Goal: Task Accomplishment & Management: Use online tool/utility

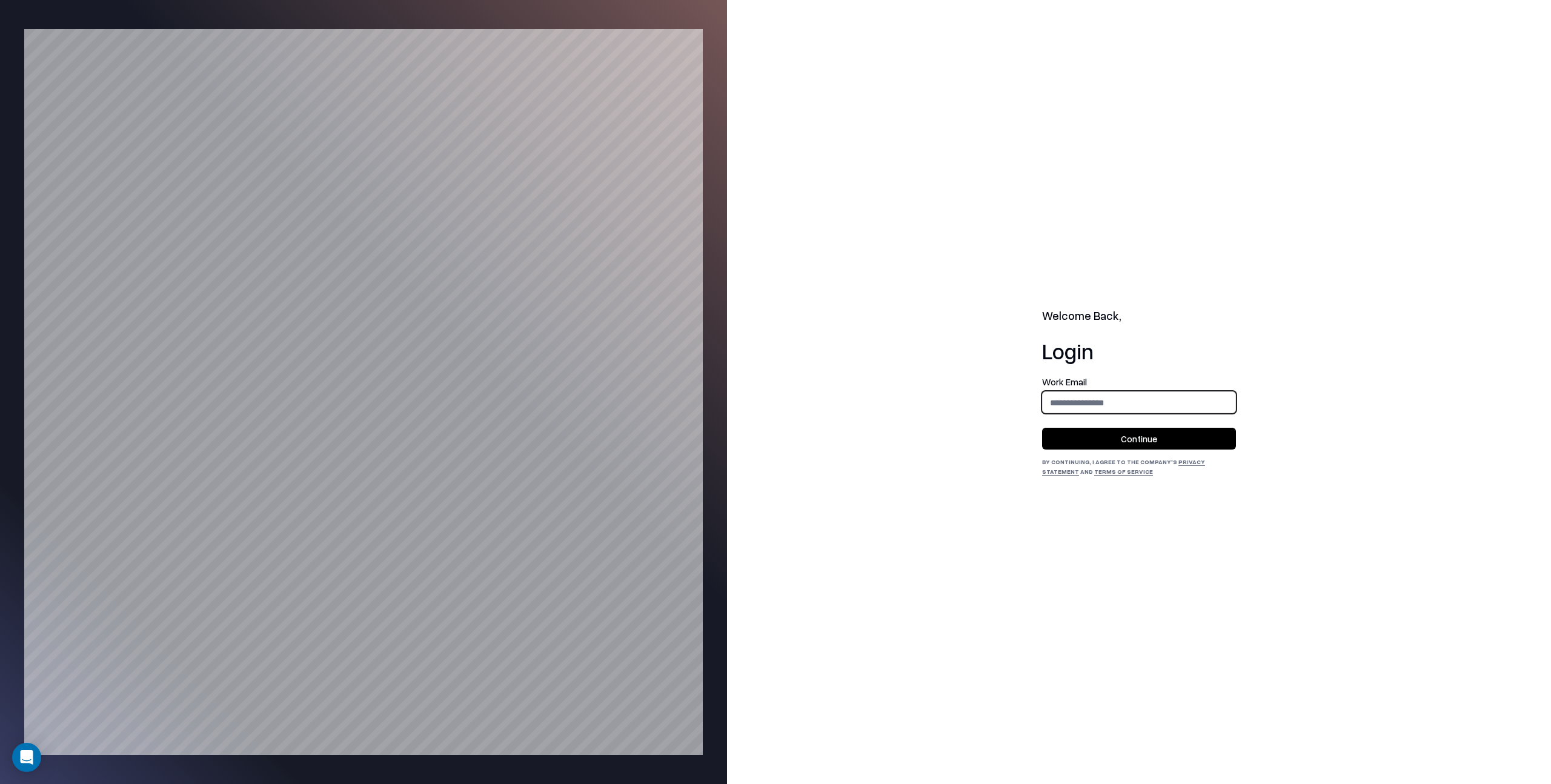
click at [1062, 397] on input "email" at bounding box center [1139, 402] width 192 height 22
type input "**********"
click at [1127, 437] on button "Continue" at bounding box center [1139, 438] width 194 height 22
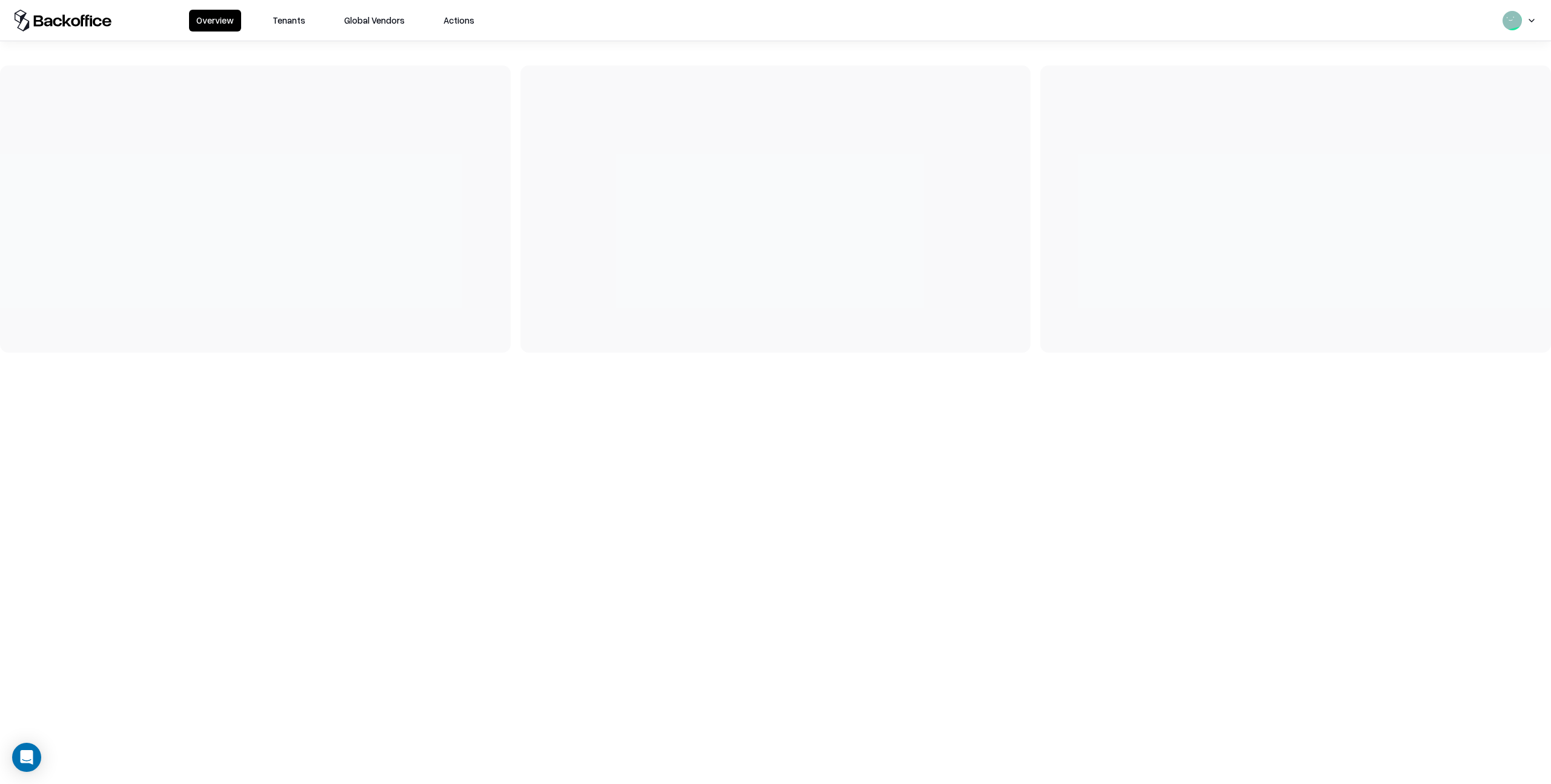
click at [293, 19] on button "Tenants" at bounding box center [289, 20] width 47 height 22
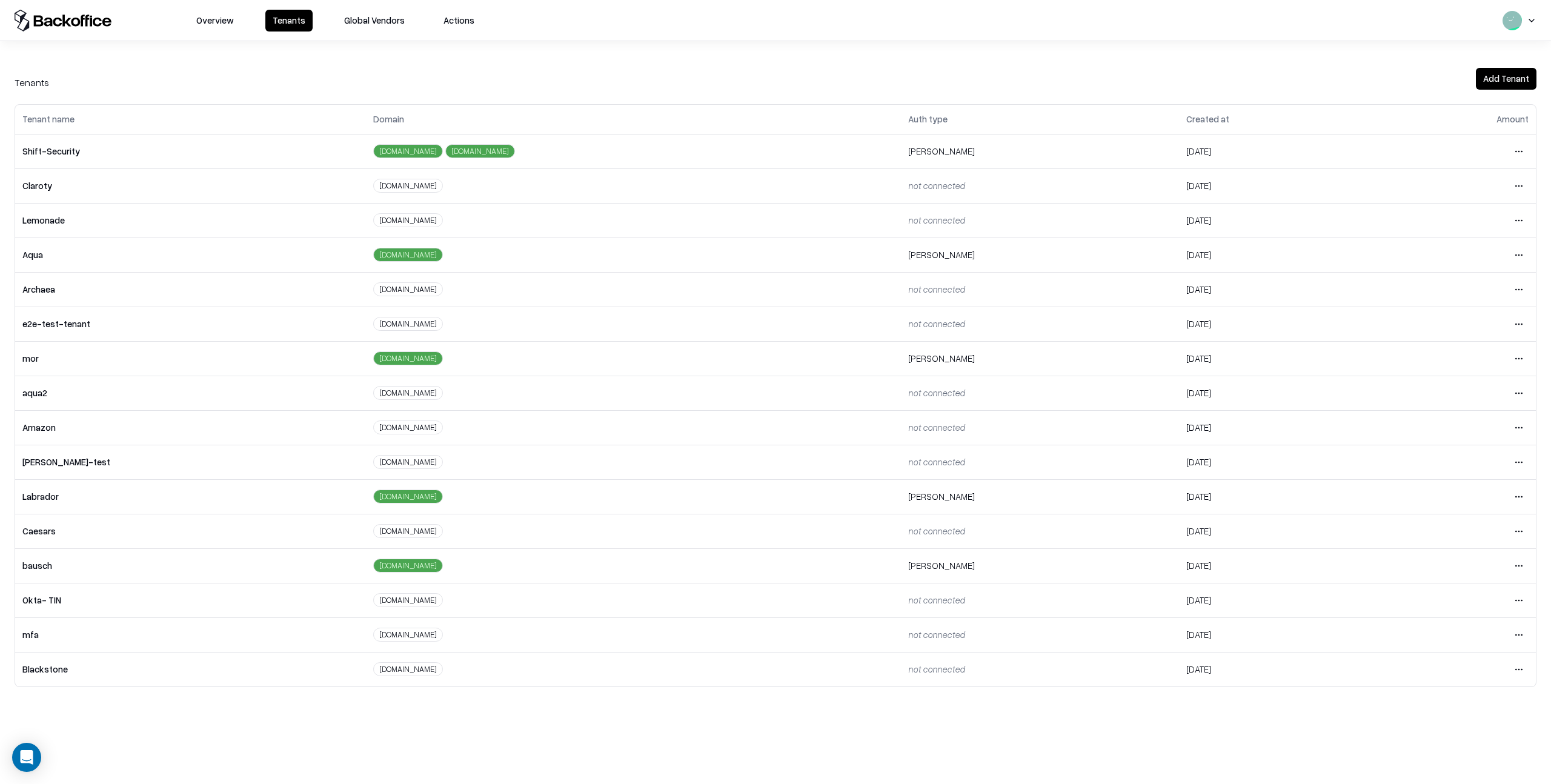
click at [1517, 567] on html "Overview Tenants Global Vendors Actions Tenants Add Tenant Tenant name Domain A…" at bounding box center [776, 392] width 1551 height 784
click at [1428, 669] on div "Login to tenant" at bounding box center [1468, 666] width 131 height 25
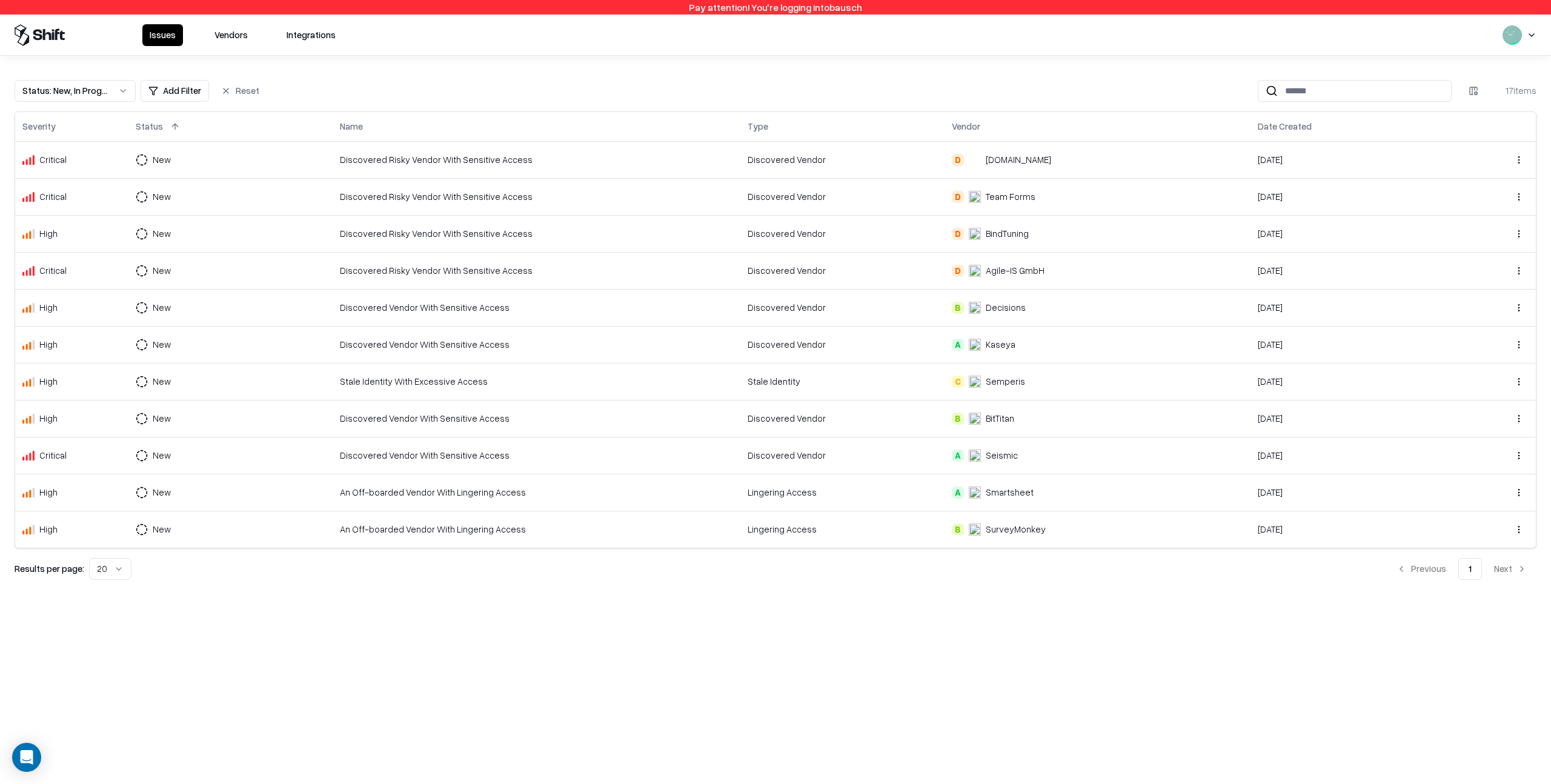
click at [227, 35] on button "Vendors" at bounding box center [231, 35] width 48 height 22
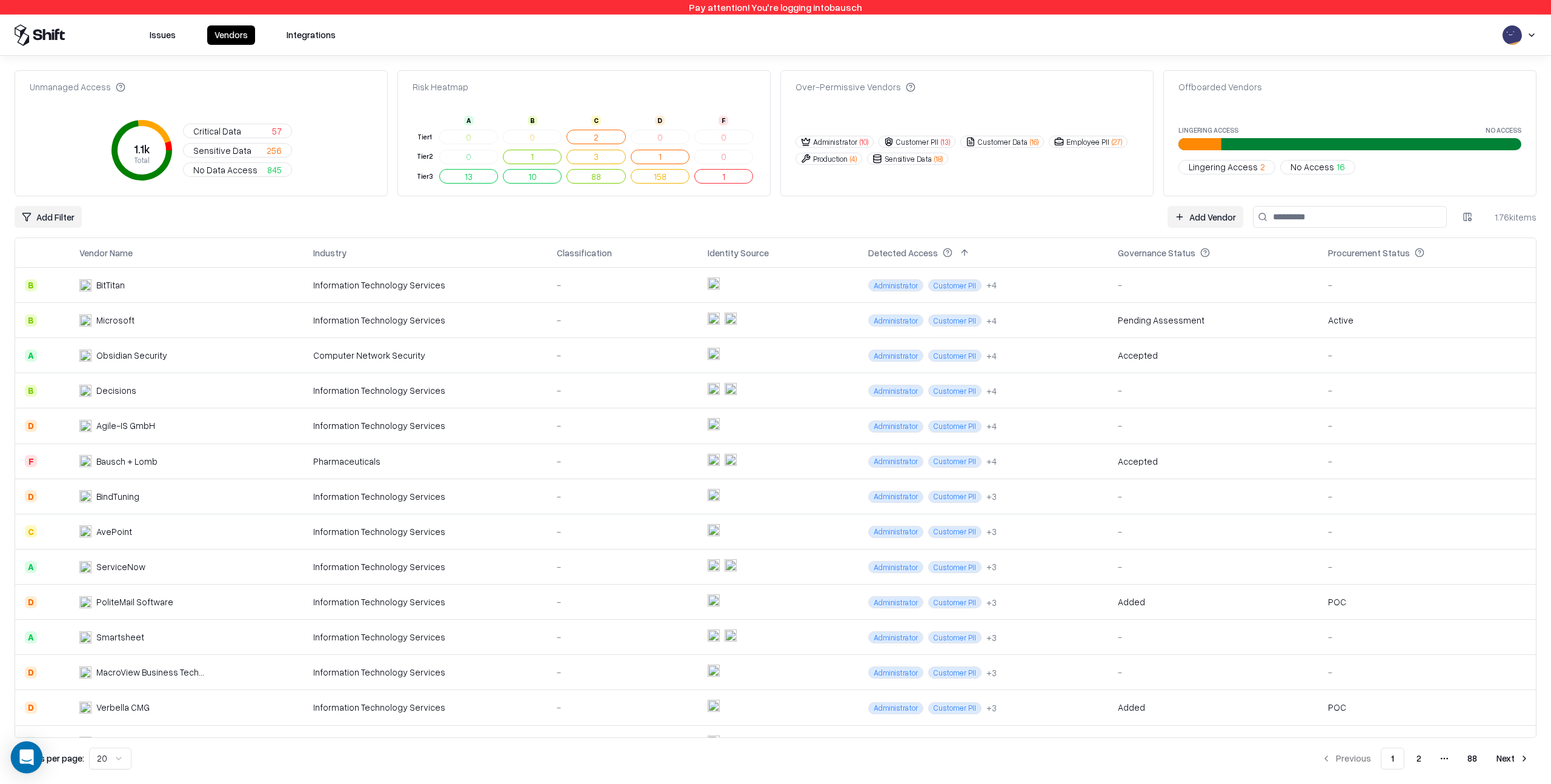
click at [28, 753] on icon "Open Intercom Messenger" at bounding box center [26, 756] width 14 height 16
click at [1292, 215] on input at bounding box center [1350, 216] width 194 height 22
click at [1470, 218] on html "Pay attention! You're logging into bausch Issues Vendors Integrations Unmanaged…" at bounding box center [776, 392] width 1551 height 784
click at [1446, 260] on div "Vendor Name" at bounding box center [1415, 259] width 120 height 20
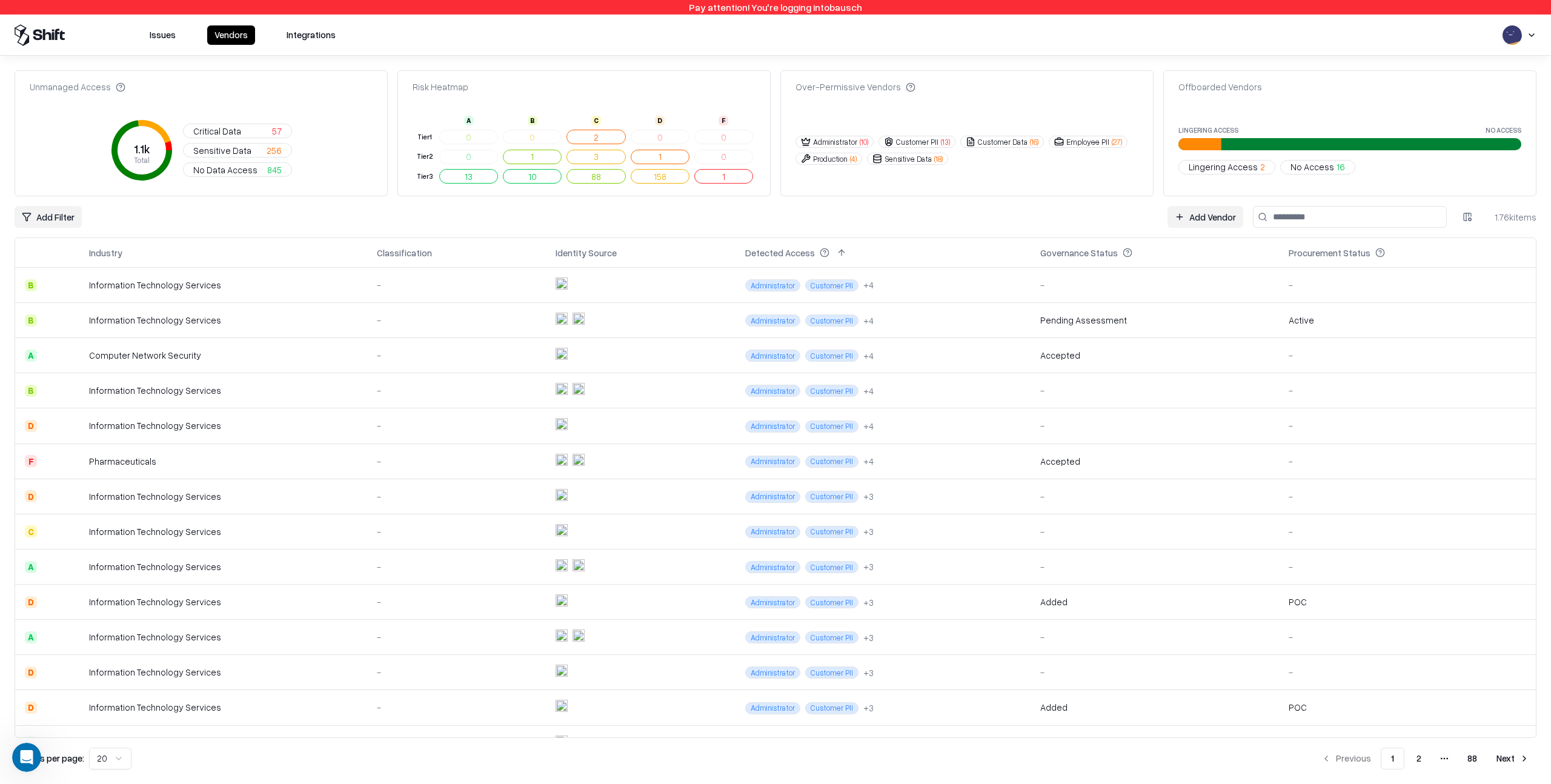
click at [1473, 222] on html "Pay attention! You're logging into bausch Issues Vendors Integrations Unmanaged…" at bounding box center [776, 392] width 1551 height 784
click at [1444, 279] on div "Industry" at bounding box center [1415, 279] width 120 height 20
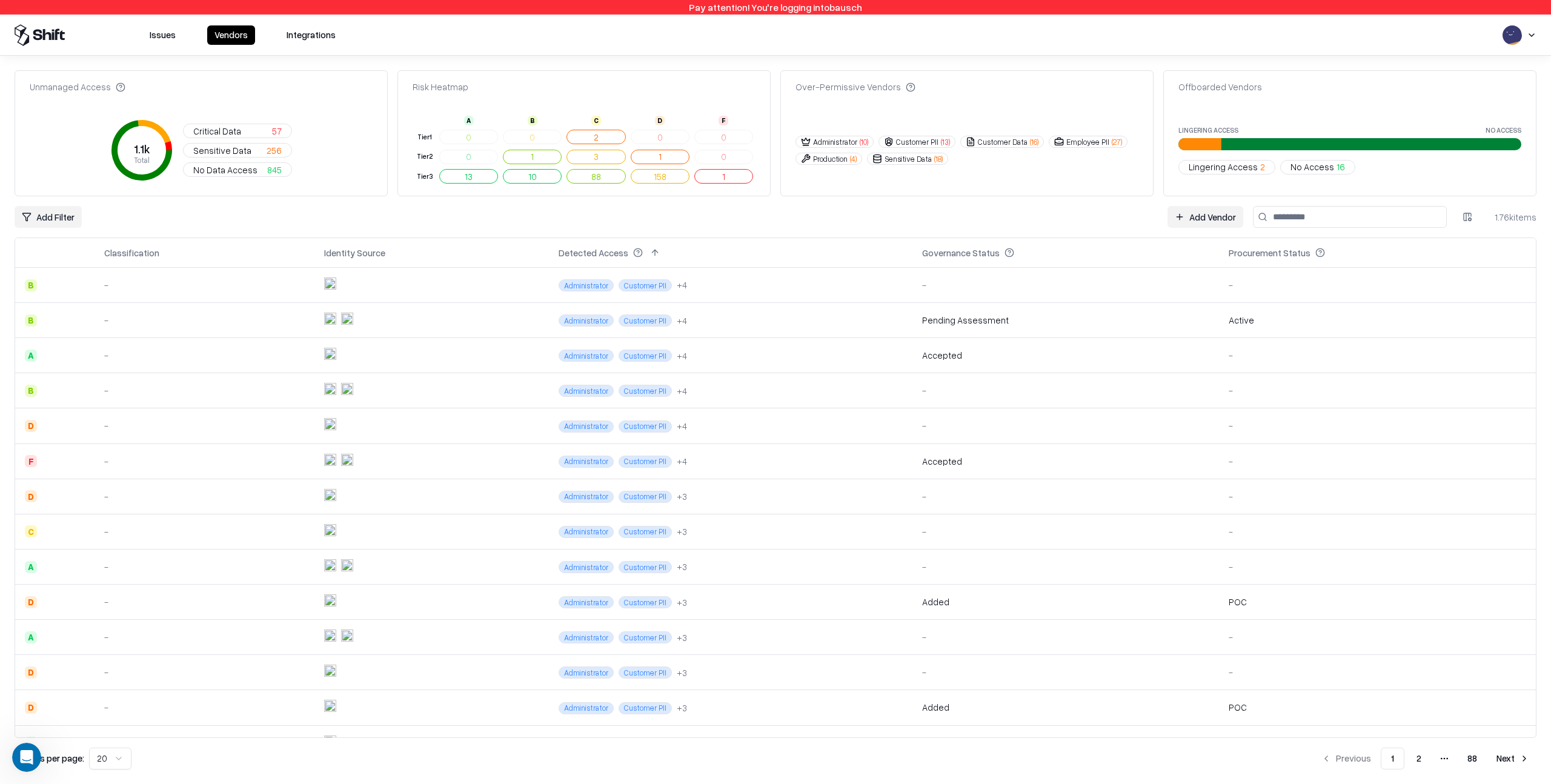
click at [1467, 221] on html "Pay attention! You're logging into bausch Issues Vendors Integrations Unmanaged…" at bounding box center [776, 392] width 1551 height 784
click at [1447, 299] on div "Classification" at bounding box center [1415, 299] width 120 height 20
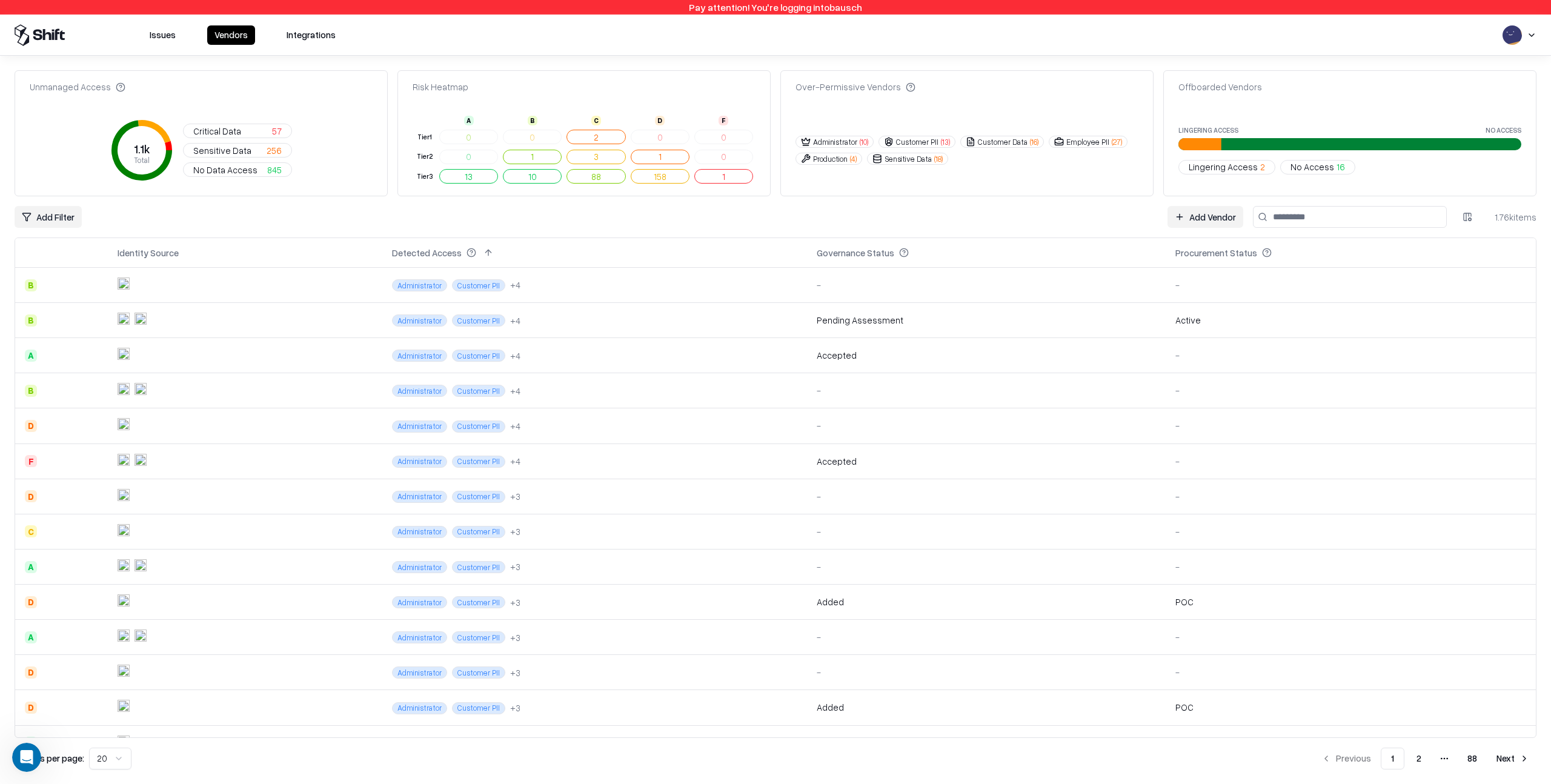
click at [1467, 215] on html "Pay attention! You're logging into bausch Issues Vendors Integrations Unmanaged…" at bounding box center [776, 392] width 1551 height 784
click at [1428, 314] on div "Identity Source" at bounding box center [1415, 318] width 120 height 20
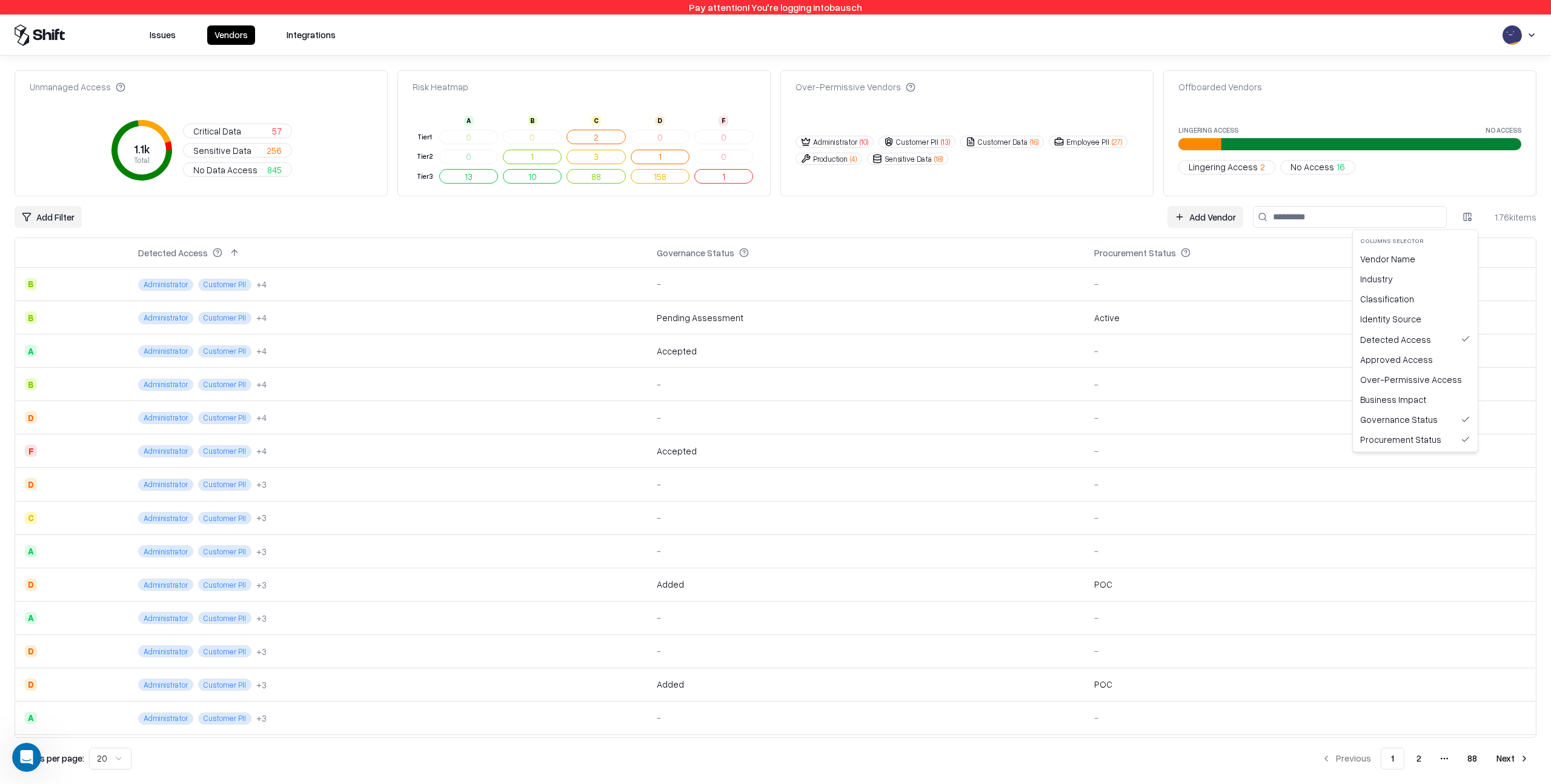
click at [1467, 218] on html "Pay attention! You're logging into bausch Issues Vendors Integrations Unmanaged…" at bounding box center [776, 392] width 1551 height 784
click at [1431, 335] on div "Detected Access" at bounding box center [1415, 338] width 120 height 20
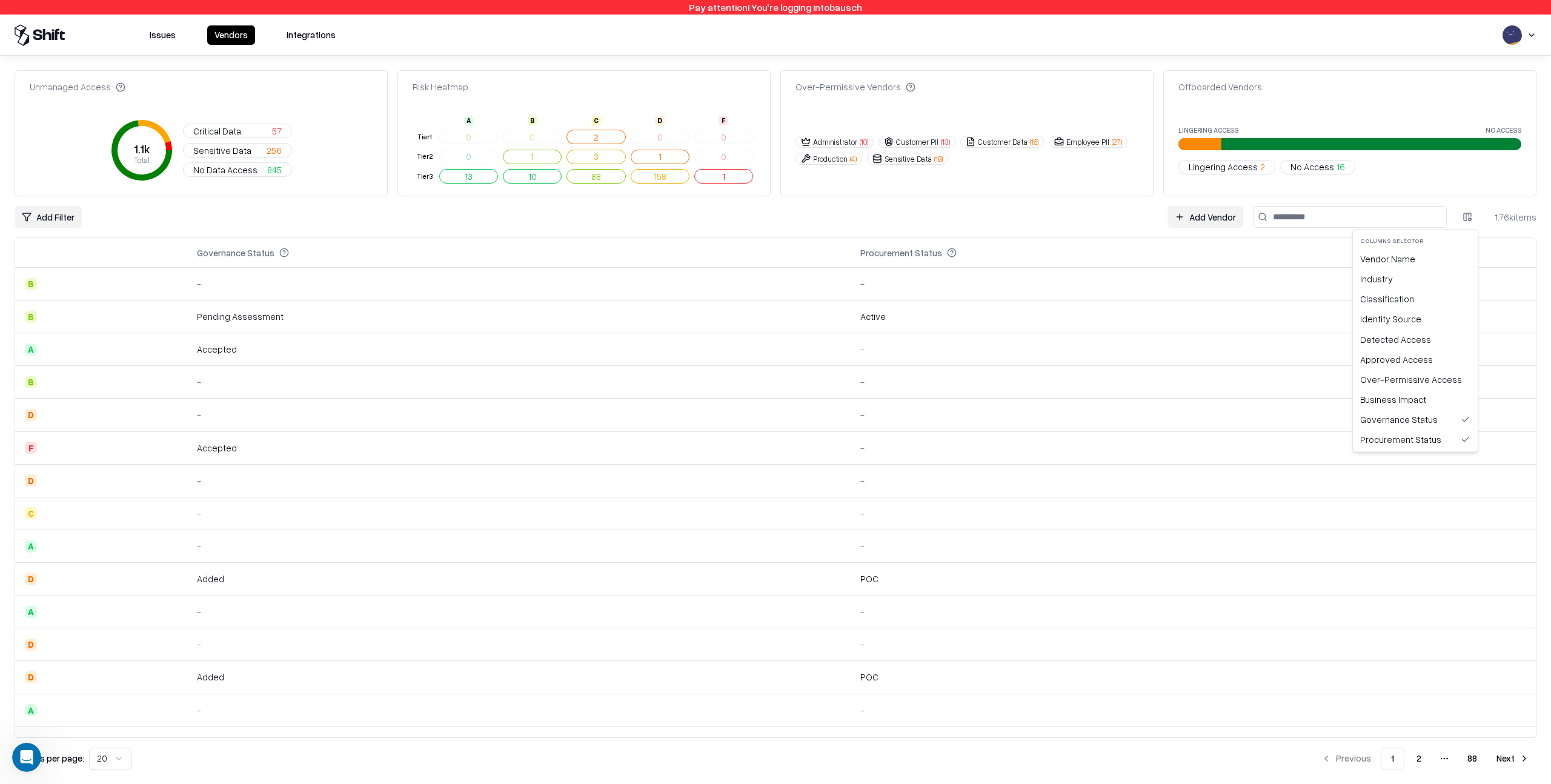
click at [1473, 212] on html "Pay attention! You're logging into bausch Issues Vendors Integrations Unmanaged…" at bounding box center [776, 392] width 1551 height 784
drag, startPoint x: 1423, startPoint y: 413, endPoint x: 1428, endPoint y: 390, distance: 23.5
click at [1422, 413] on div "Governance Status" at bounding box center [1415, 419] width 120 height 20
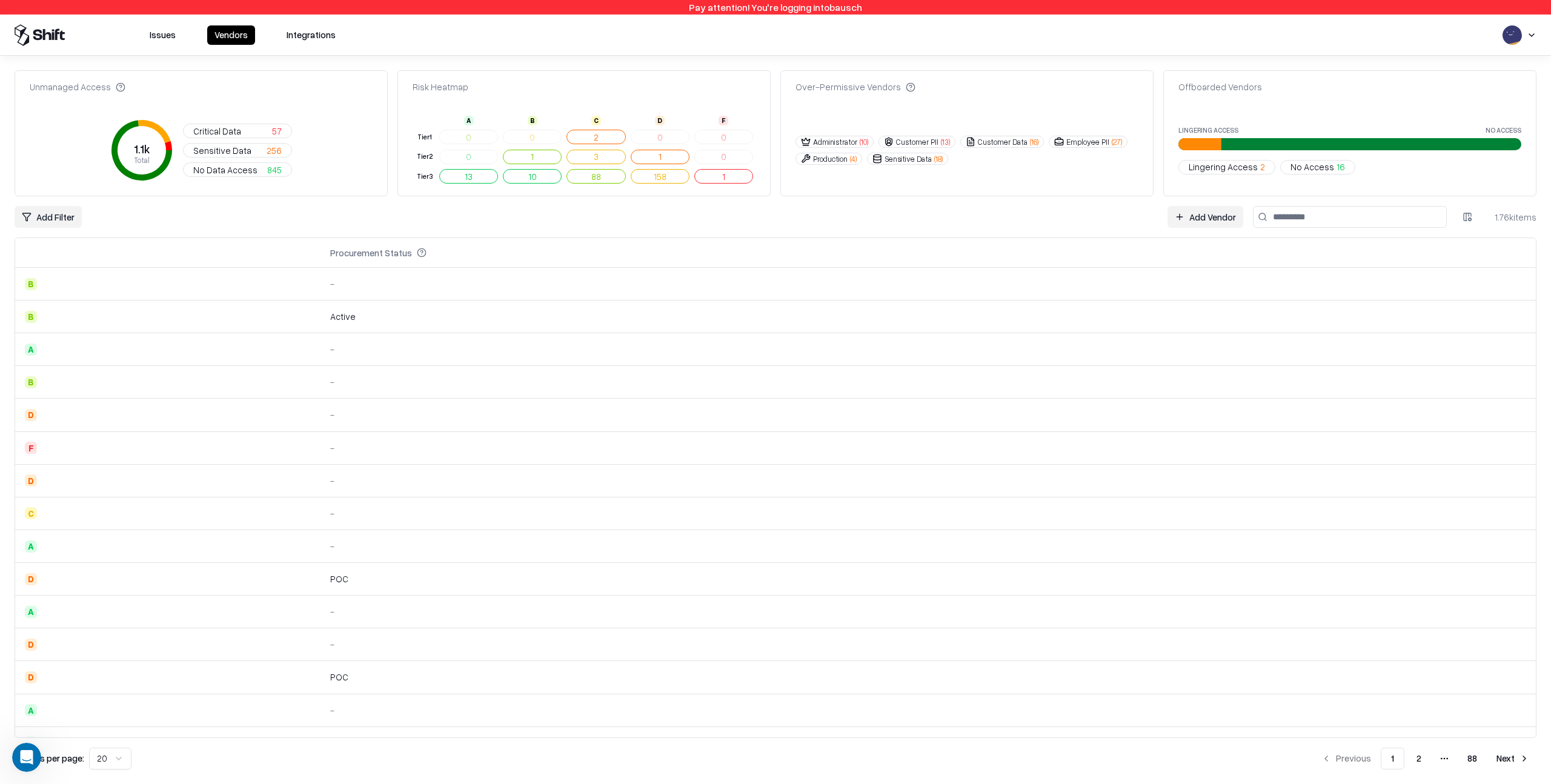
click at [1470, 215] on html "Pay attention! You're logging into bausch Issues Vendors Integrations Unmanaged…" at bounding box center [776, 392] width 1551 height 784
drag, startPoint x: 1432, startPoint y: 434, endPoint x: 1402, endPoint y: 459, distance: 39.1
click at [1431, 437] on div "Procurement Status" at bounding box center [1415, 439] width 120 height 20
click at [1469, 215] on html "Pay attention! You're logging into bausch Issues Vendors Integrations Unmanaged…" at bounding box center [776, 392] width 1551 height 784
click at [1074, 222] on html "Pay attention! You're logging into bausch Issues Vendors Integrations Unmanaged…" at bounding box center [776, 392] width 1551 height 784
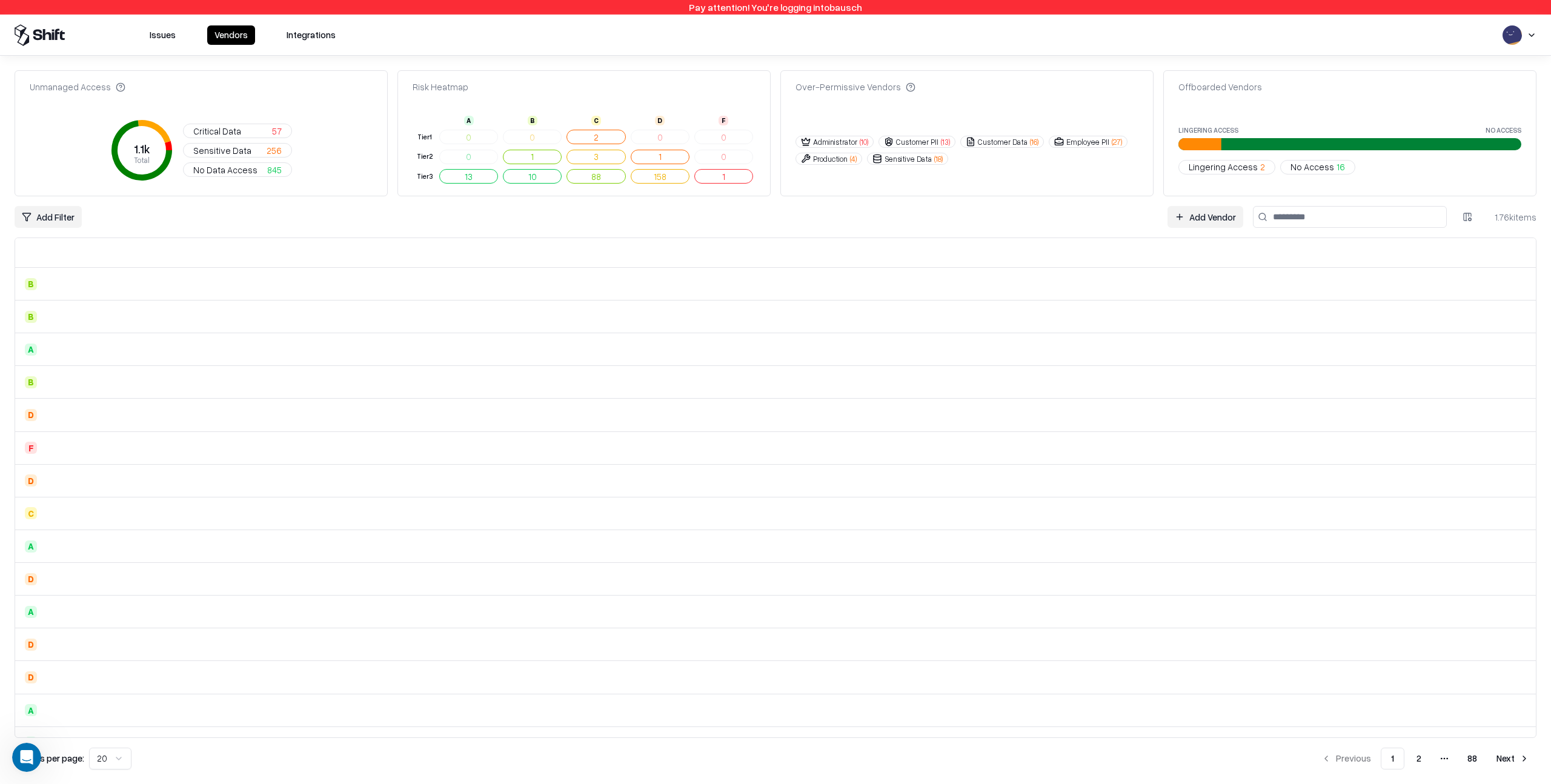
click at [52, 215] on html "Pay attention! You're logging into bausch Issues Vendors Integrations Unmanaged…" at bounding box center [776, 392] width 1551 height 784
click at [43, 256] on div "Rating" at bounding box center [81, 260] width 126 height 20
click at [60, 270] on span "Excellent" at bounding box center [57, 265] width 37 height 13
click at [65, 286] on div "B Good" at bounding box center [87, 285] width 139 height 20
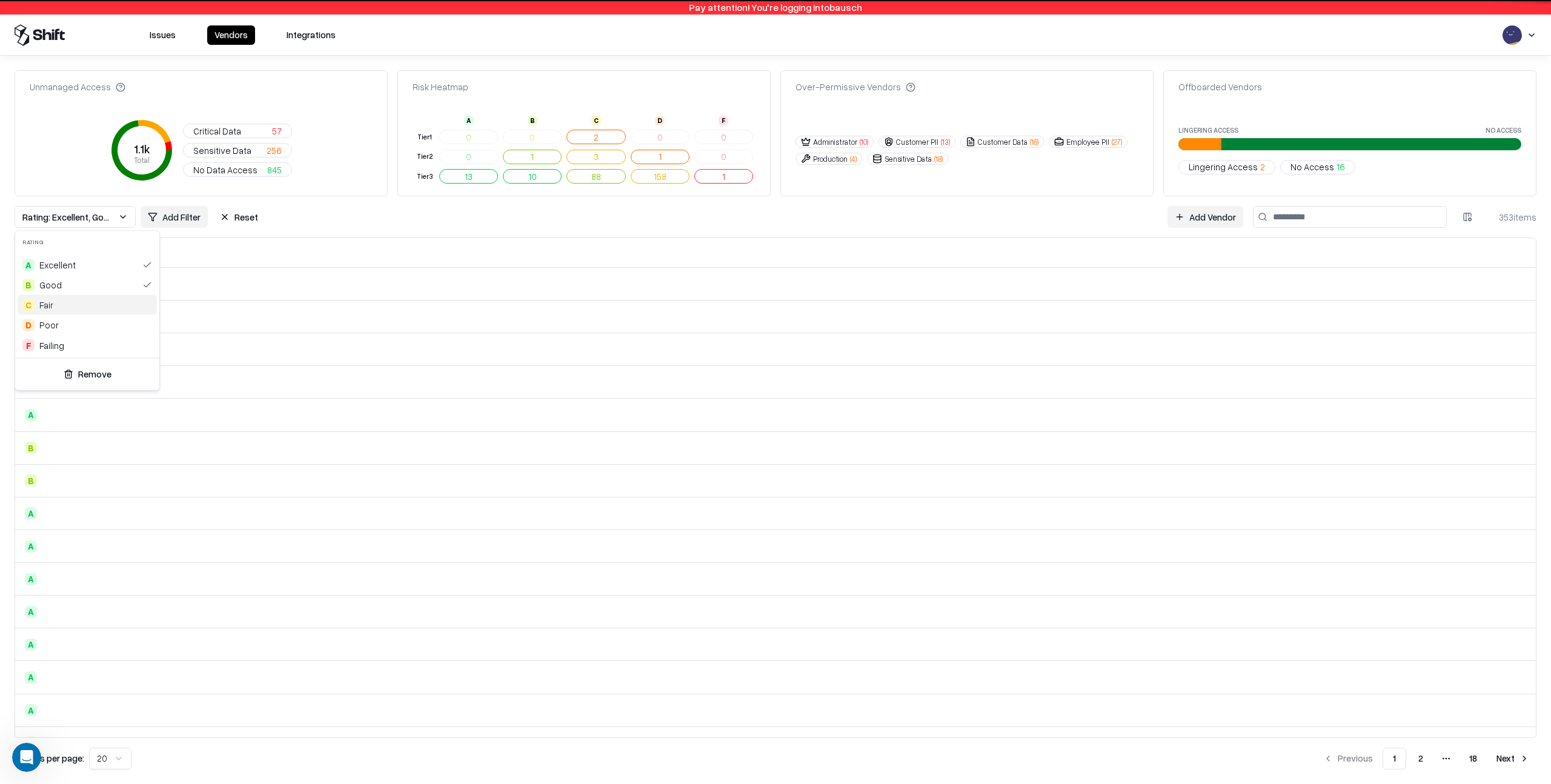
click at [63, 302] on div "C Fair" at bounding box center [87, 305] width 139 height 20
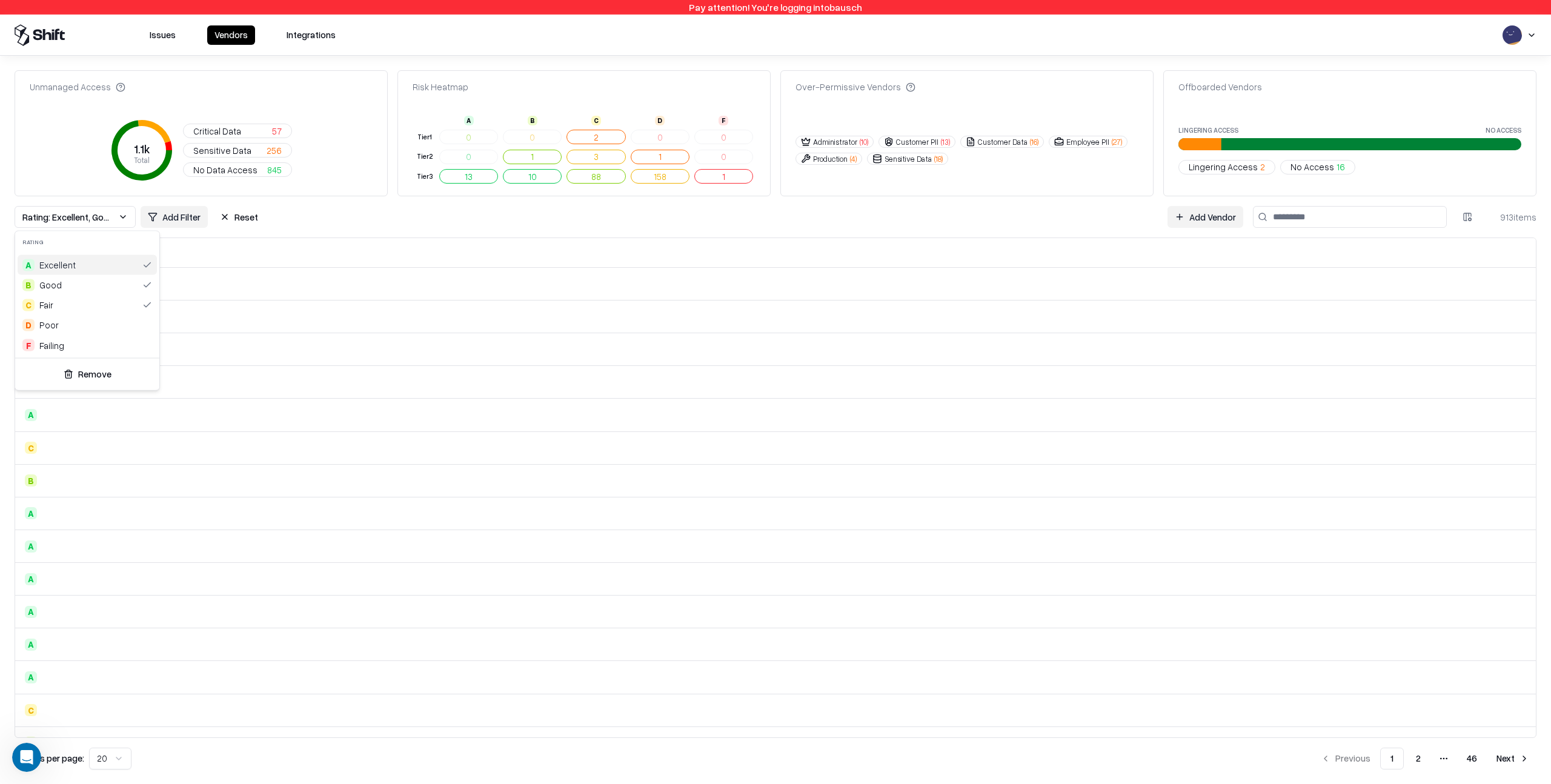
click at [335, 221] on html "Pay attention! You're logging into bausch Issues Vendors Integrations Unmanaged…" at bounding box center [776, 392] width 1551 height 784
click at [180, 216] on html "Pay attention! You're logging into bausch Issues Vendors Integrations Unmanaged…" at bounding box center [776, 392] width 1551 height 784
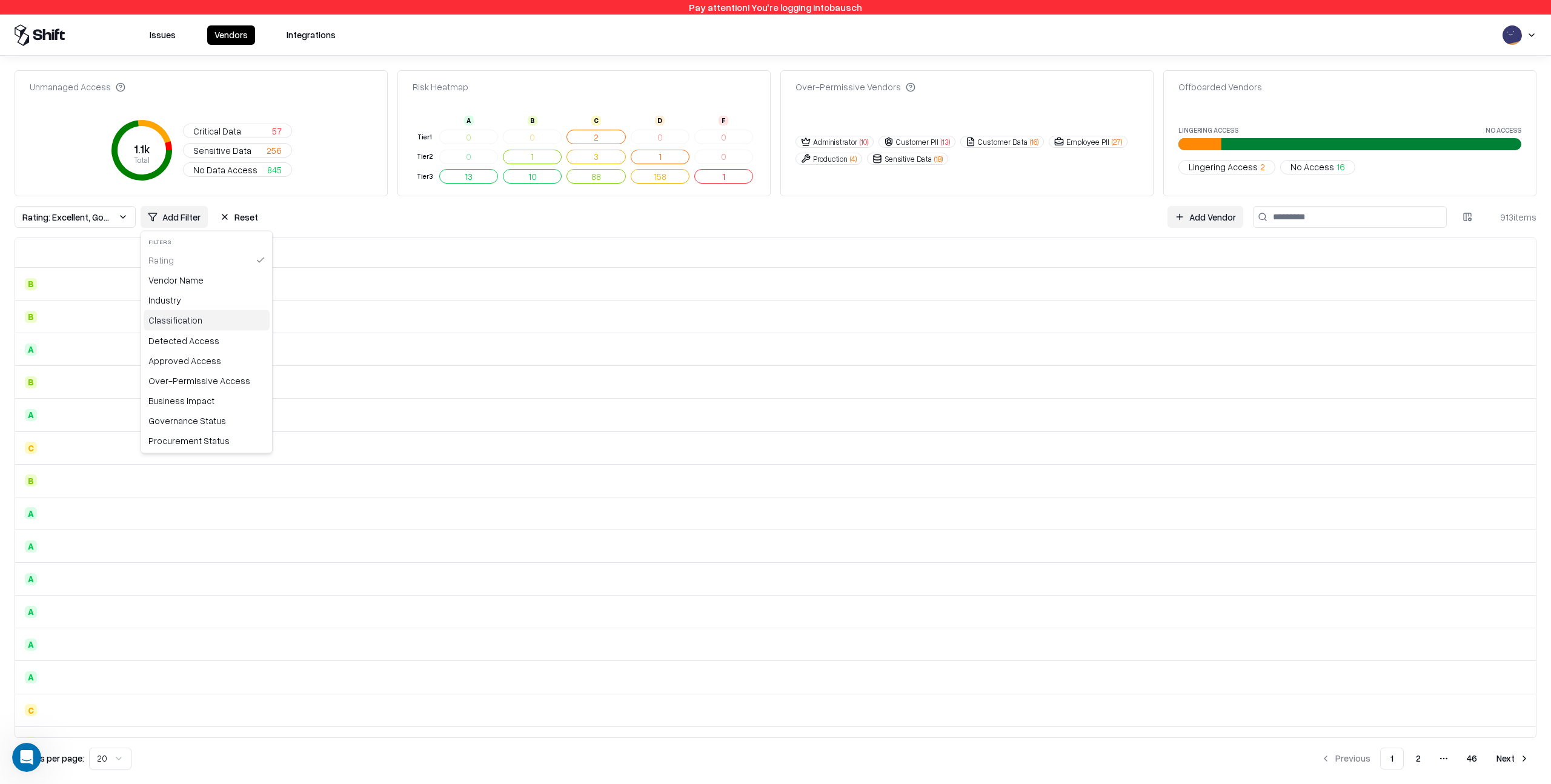
click at [190, 319] on div "Classification" at bounding box center [207, 320] width 126 height 20
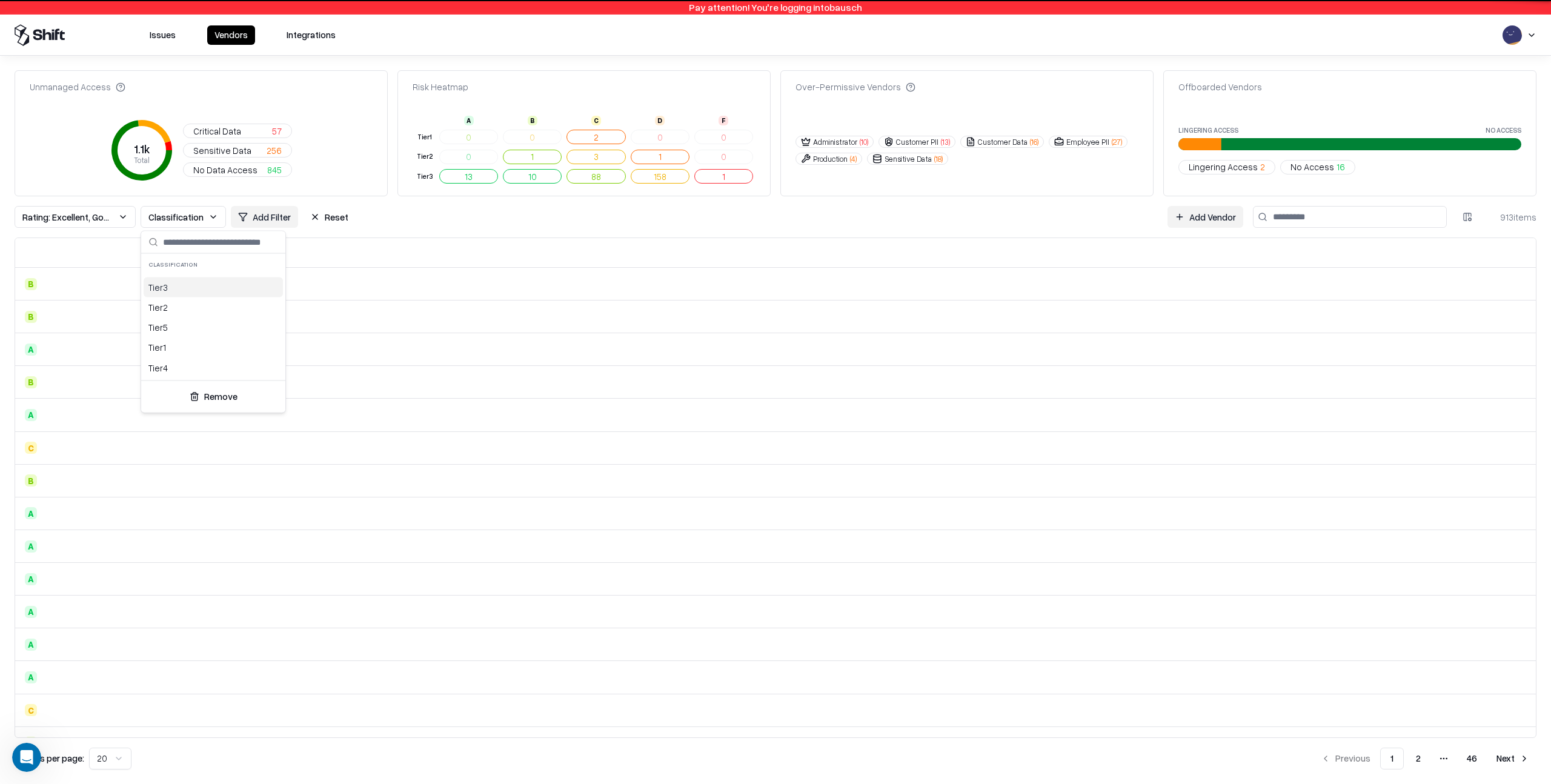
click at [174, 284] on div "Tier 3" at bounding box center [213, 287] width 139 height 20
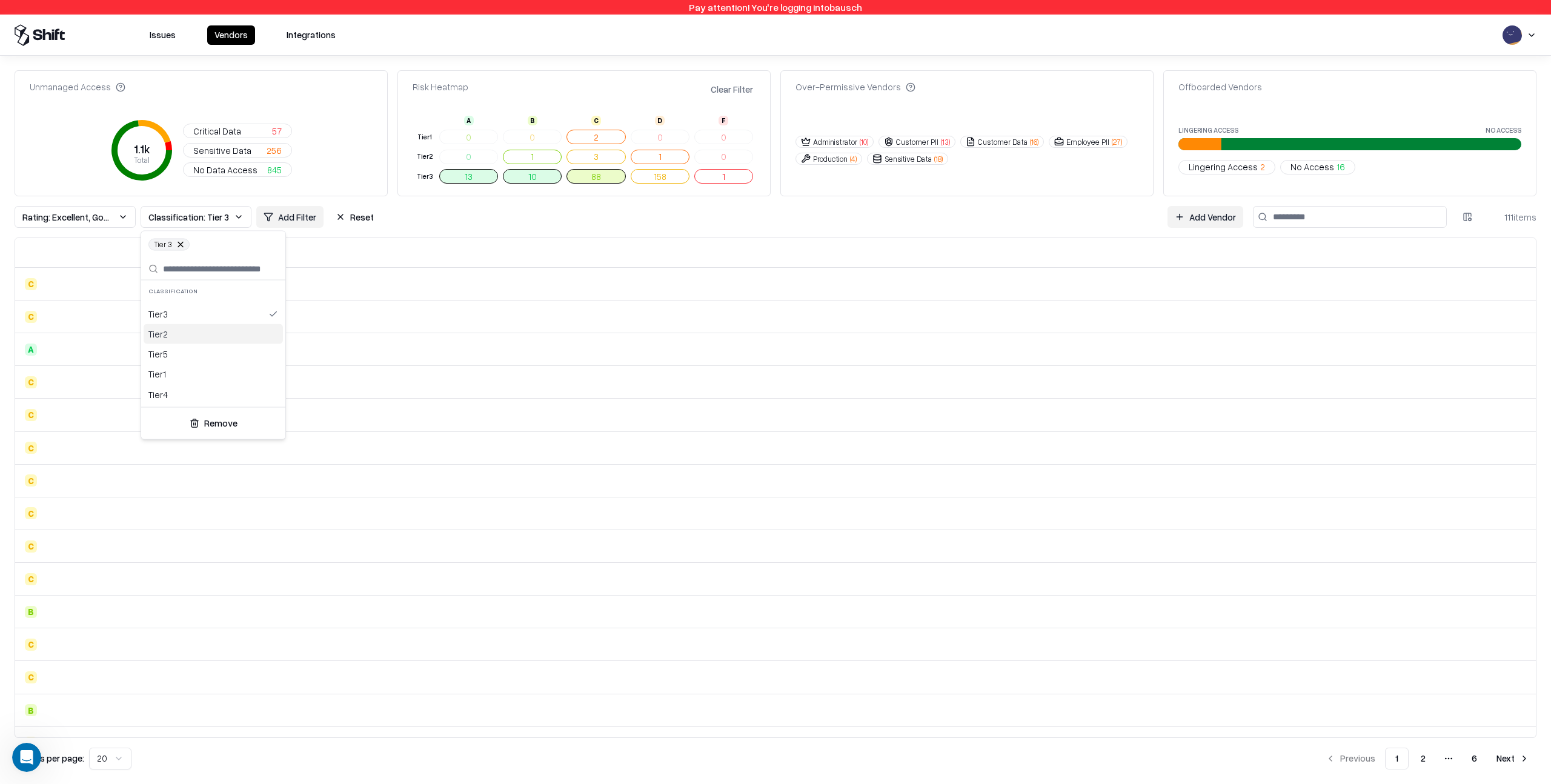
click at [166, 328] on div "Tier 2" at bounding box center [213, 334] width 139 height 20
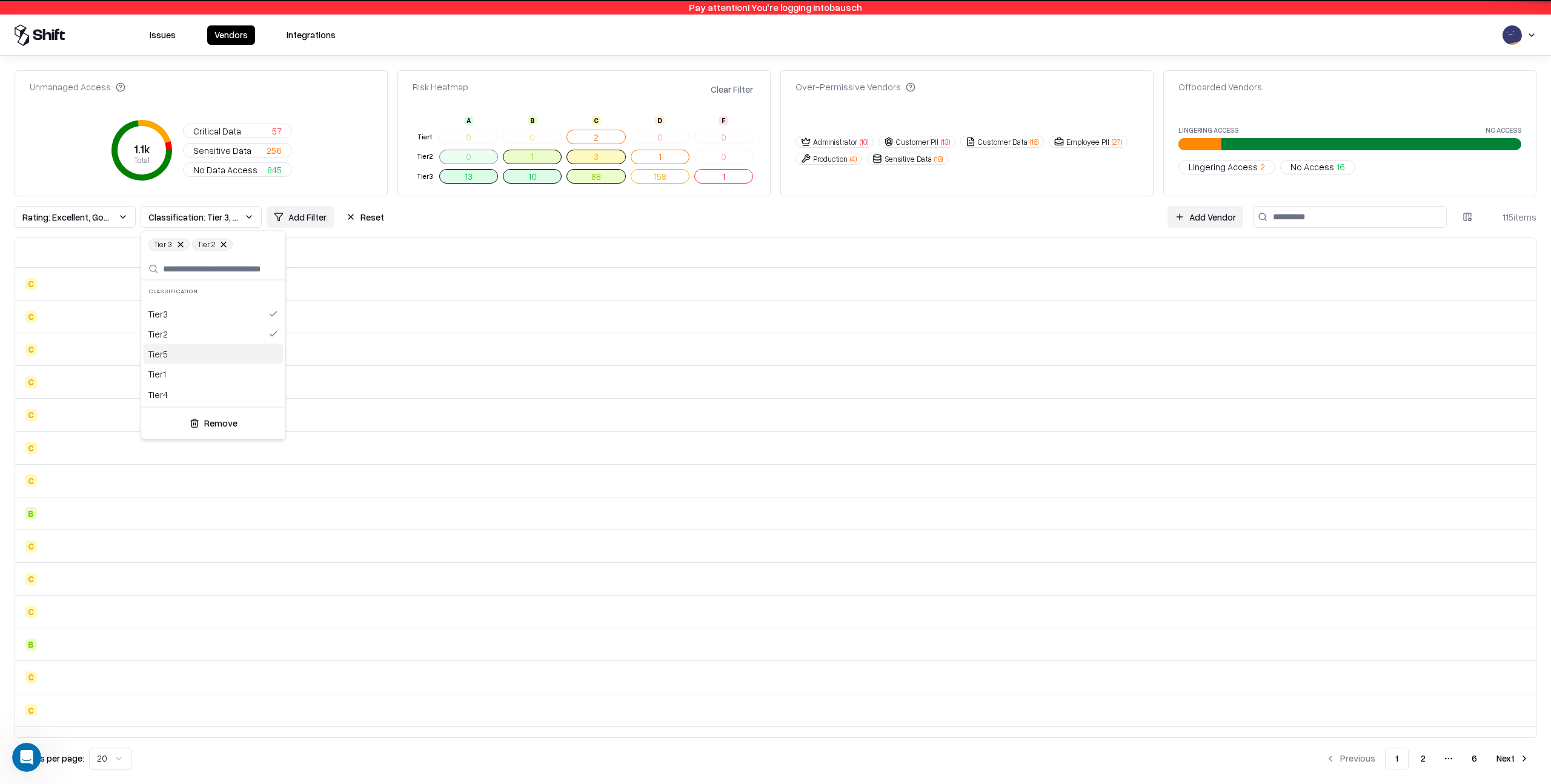
click at [166, 355] on div "Tier 5" at bounding box center [213, 354] width 139 height 20
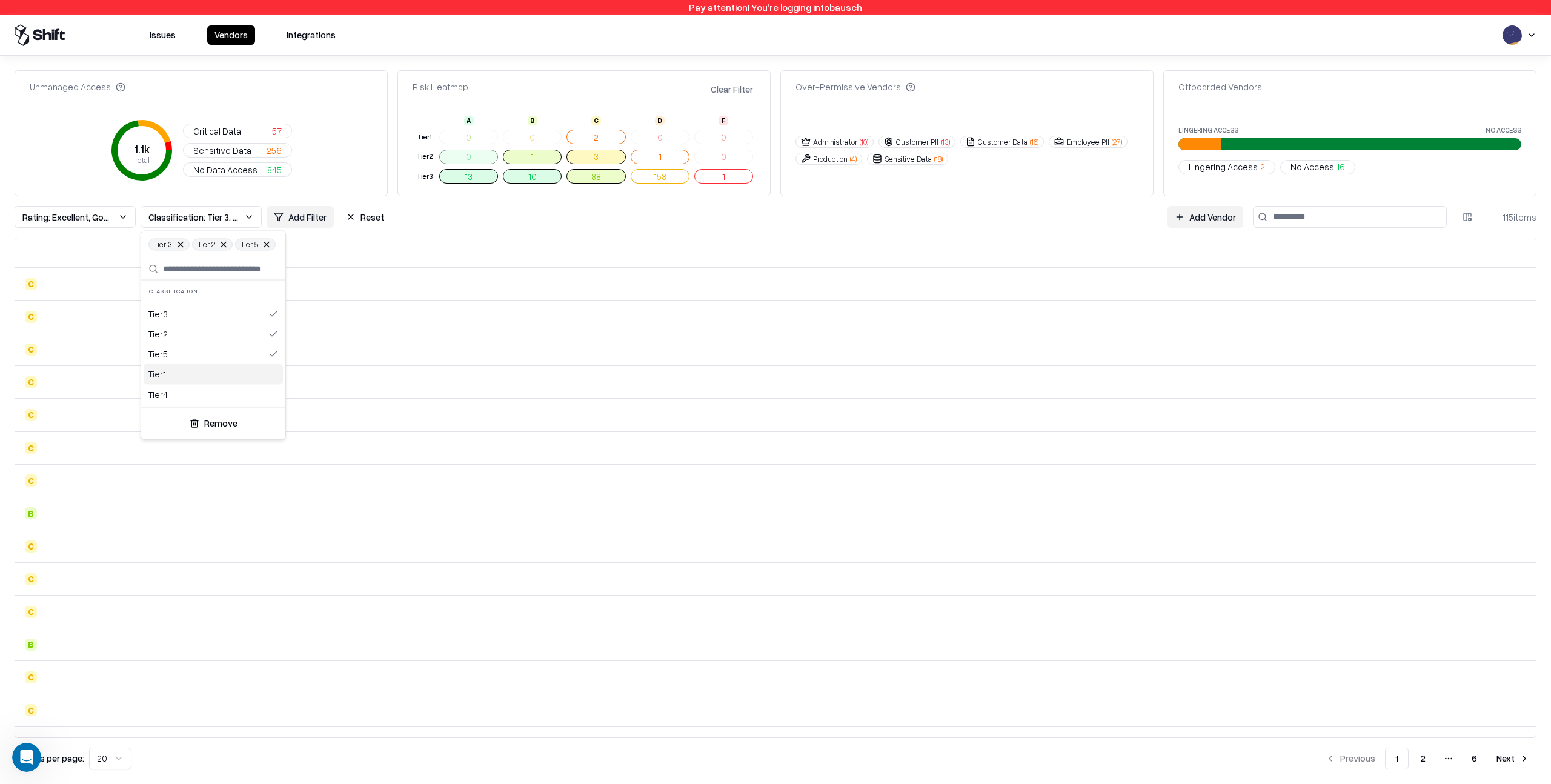
click at [166, 367] on div "Tier 1" at bounding box center [213, 373] width 139 height 20
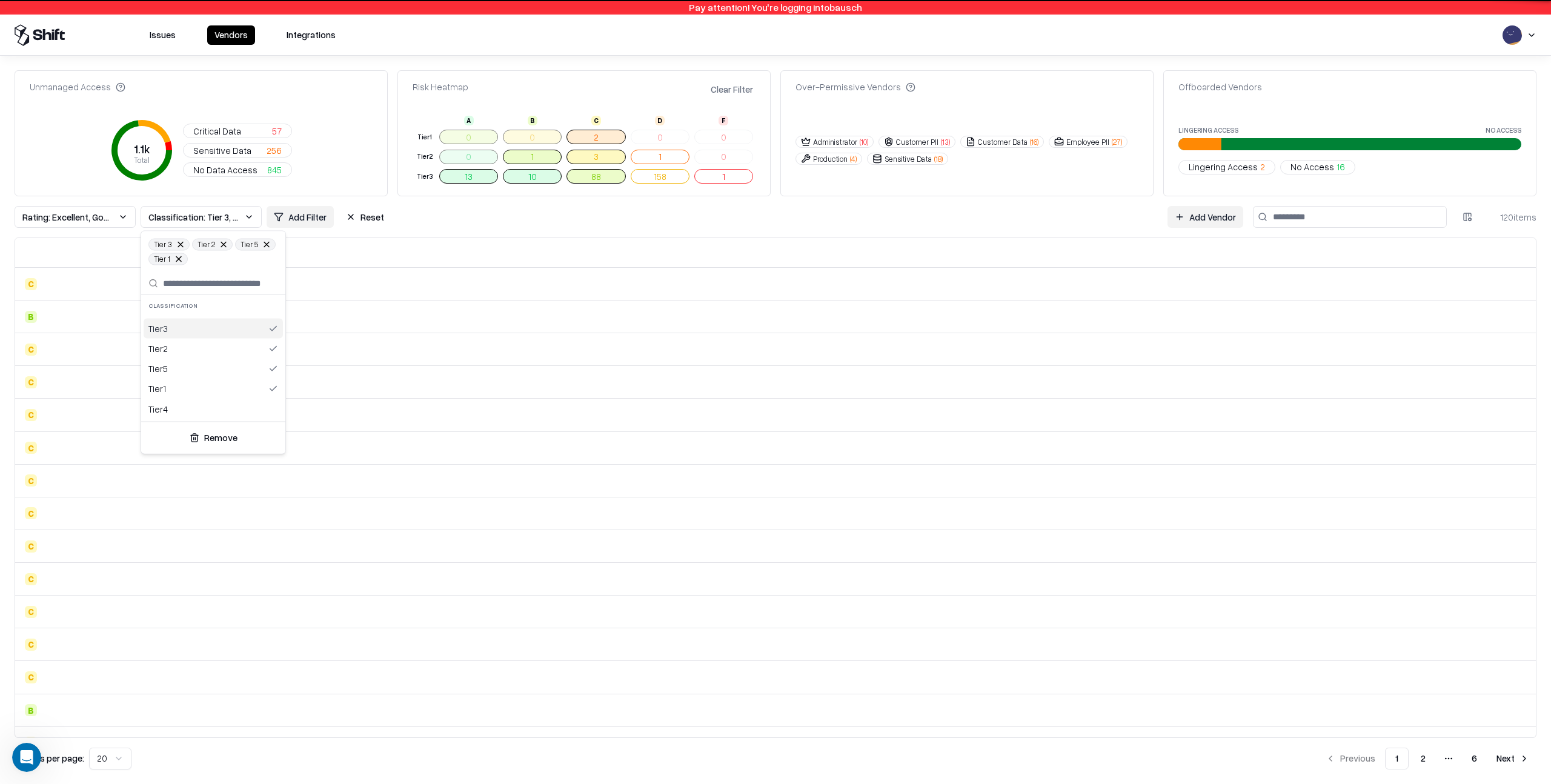
click at [438, 217] on html "Pay attention! You're logging into bausch Issues Vendors Integrations Unmanaged…" at bounding box center [776, 392] width 1551 height 784
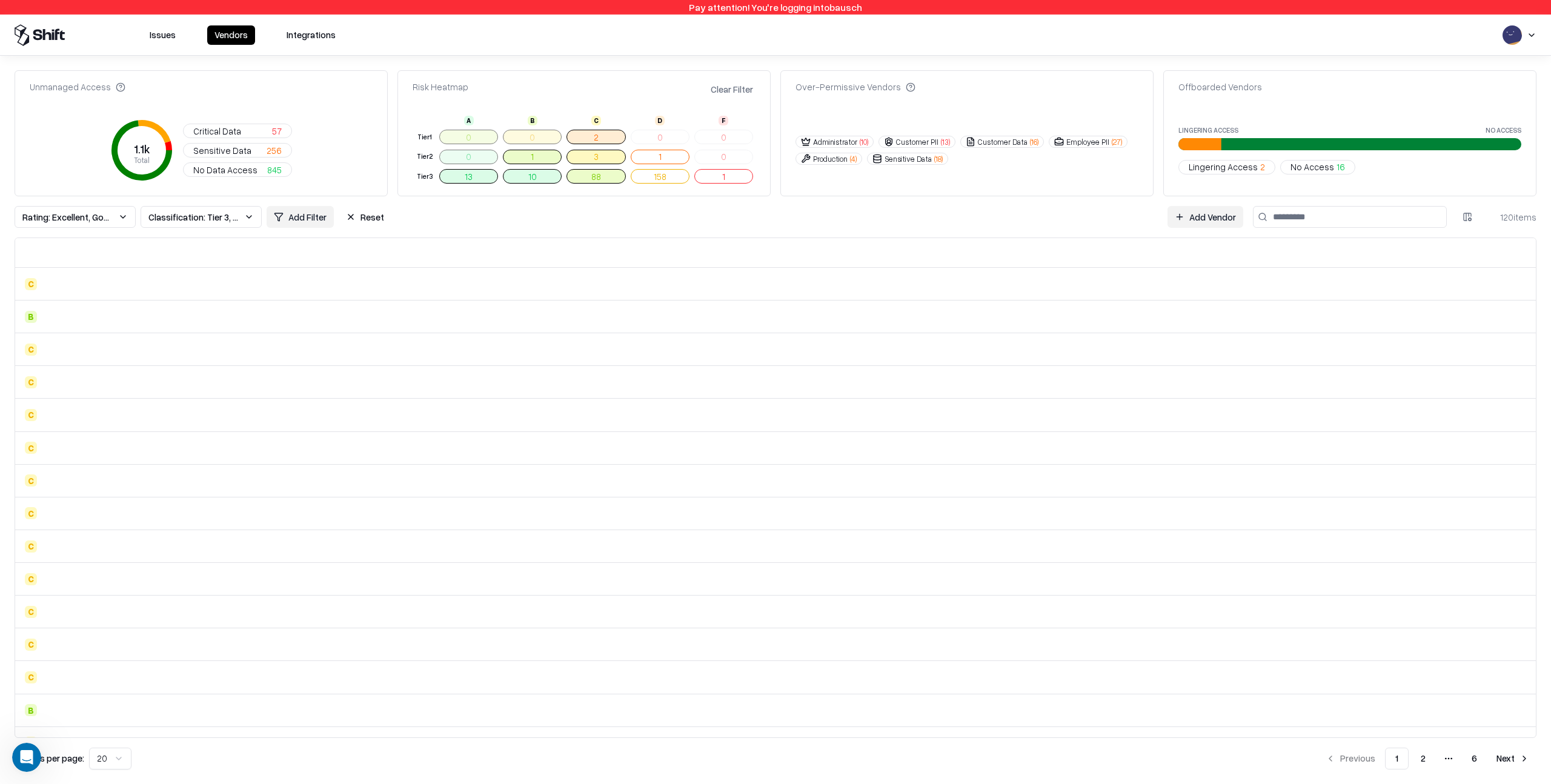
click at [303, 215] on html "Pay attention! You're logging into bausch Issues Vendors Integrations Unmanaged…" at bounding box center [776, 392] width 1551 height 784
click at [312, 380] on div "Over-Permissive Access" at bounding box center [333, 380] width 126 height 20
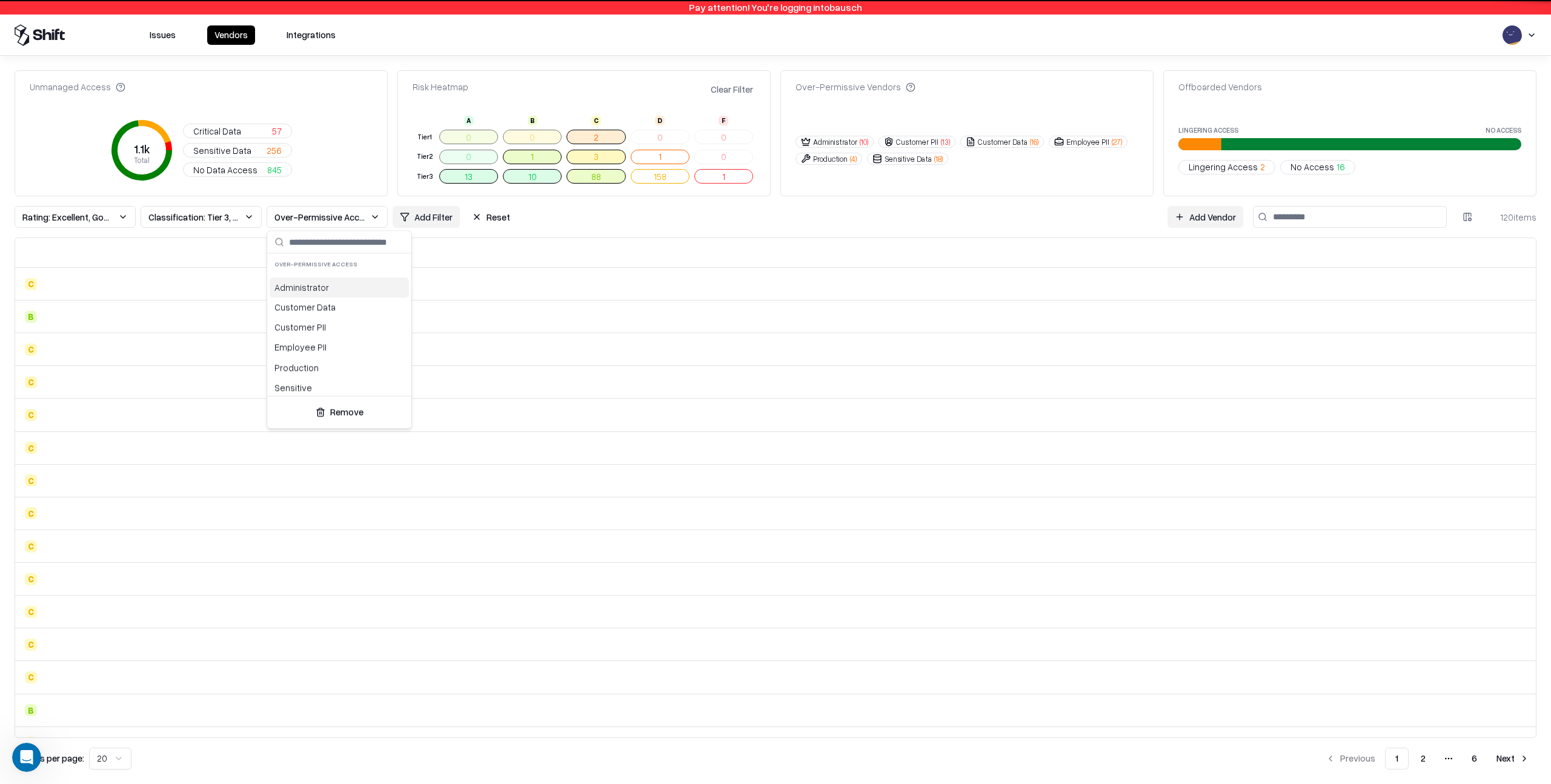
click at [321, 286] on div "Administrator" at bounding box center [339, 287] width 139 height 20
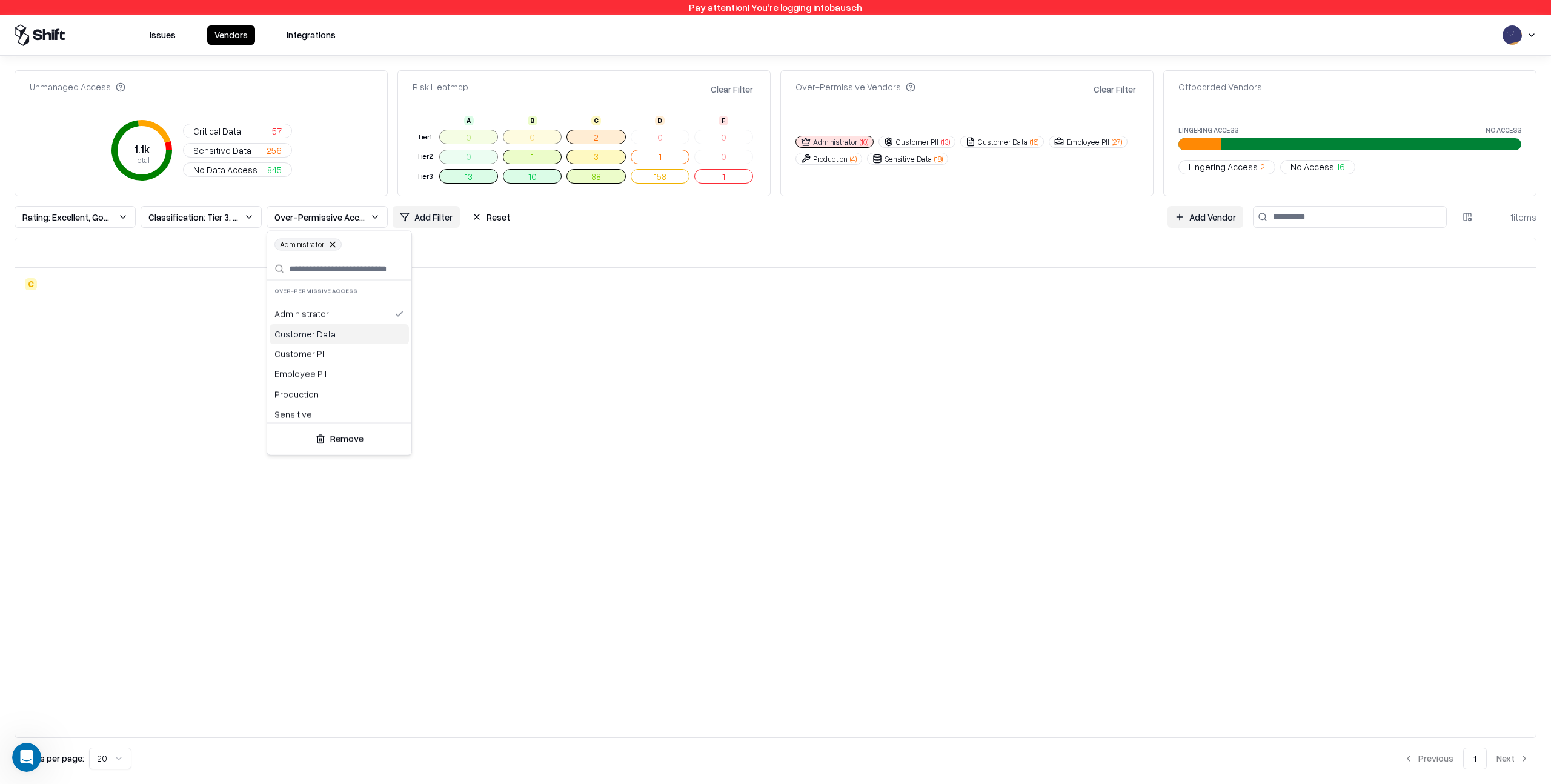
click at [318, 329] on div "Customer Data" at bounding box center [339, 334] width 139 height 20
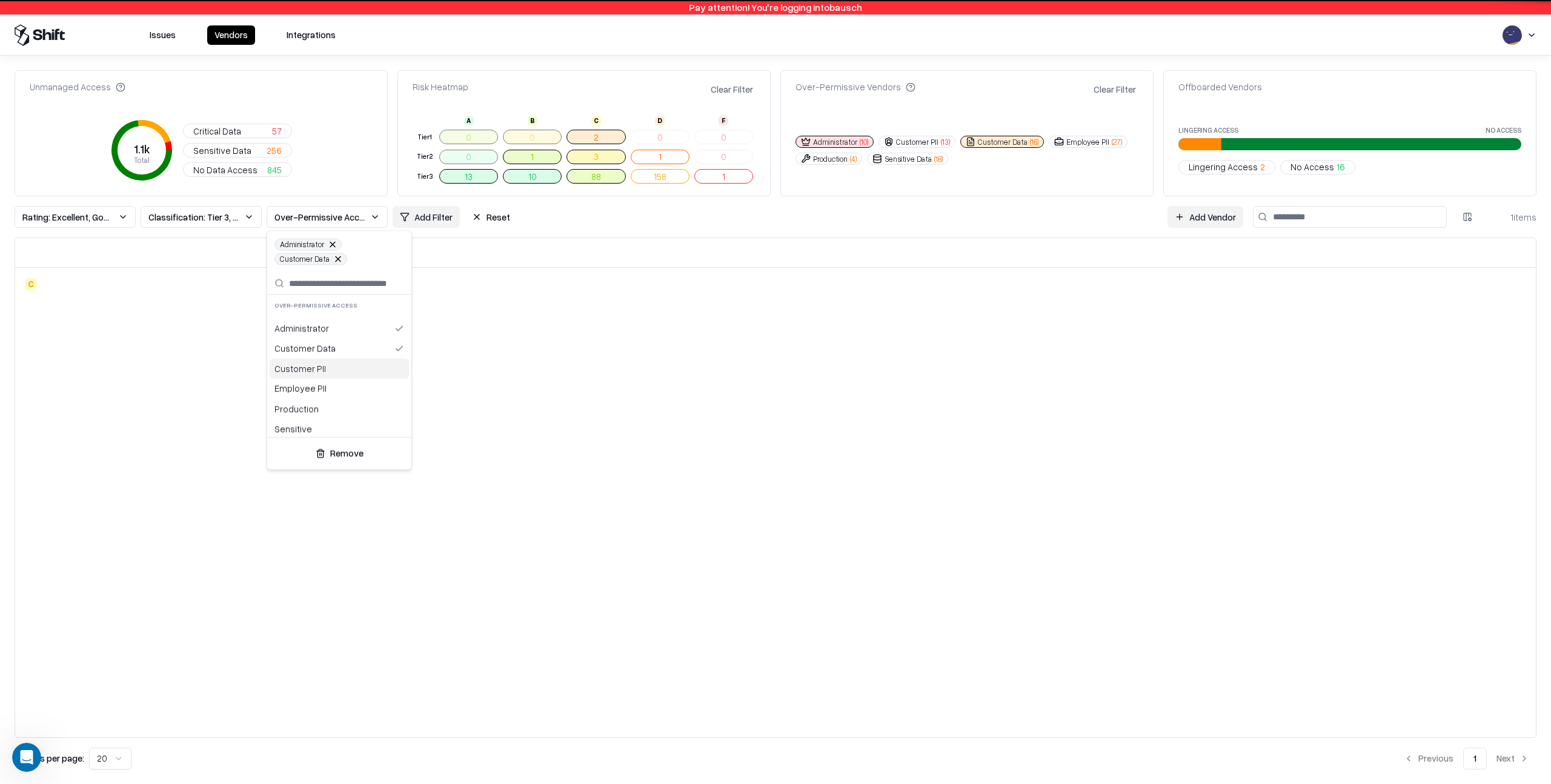
click at [306, 364] on div "Customer PII" at bounding box center [339, 368] width 139 height 20
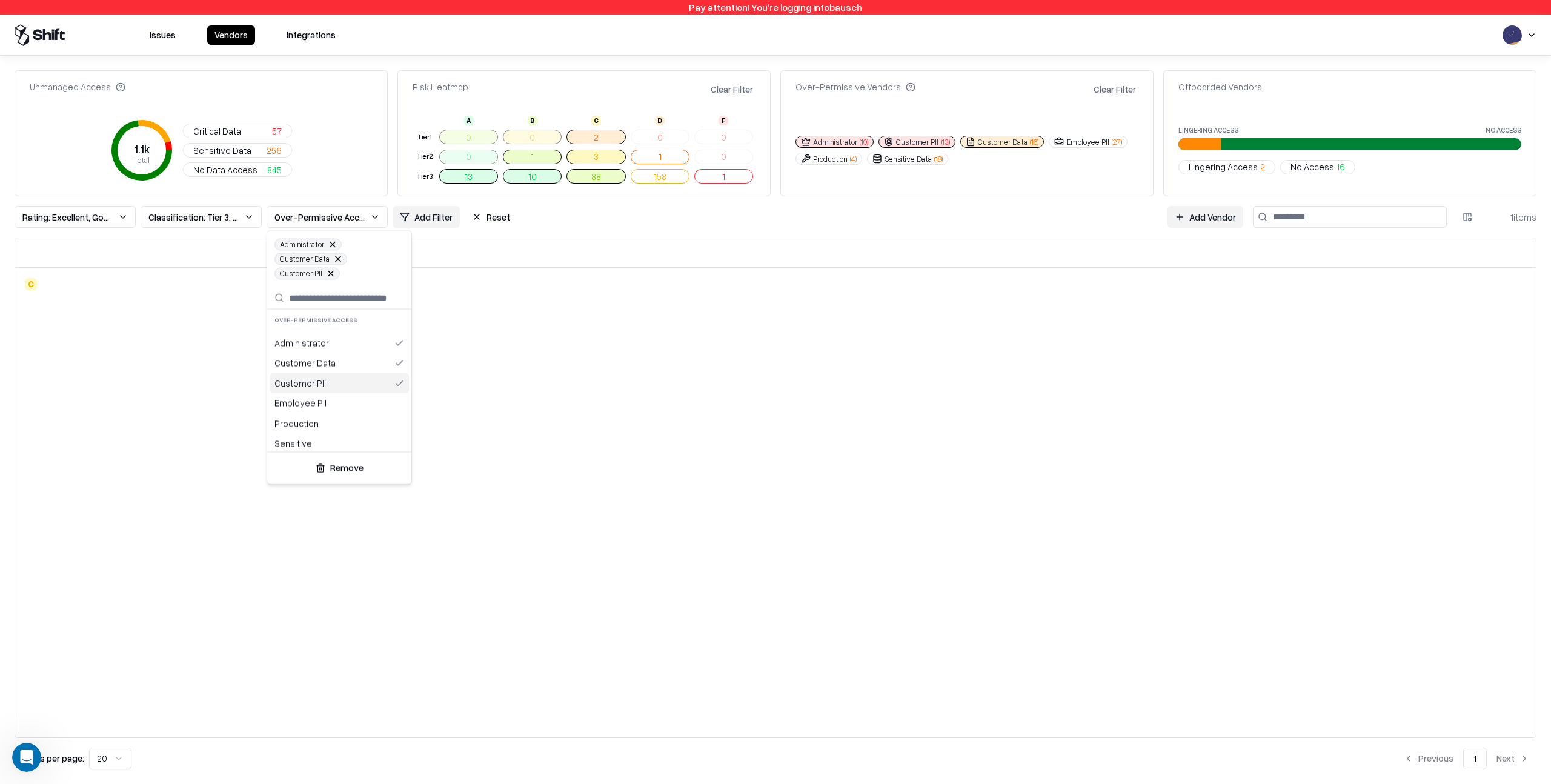
click at [303, 385] on div "Customer PII" at bounding box center [339, 383] width 139 height 20
click at [498, 347] on html "Pay attention! You're logging into bausch Issues Vendors Integrations Unmanaged…" at bounding box center [776, 392] width 1551 height 784
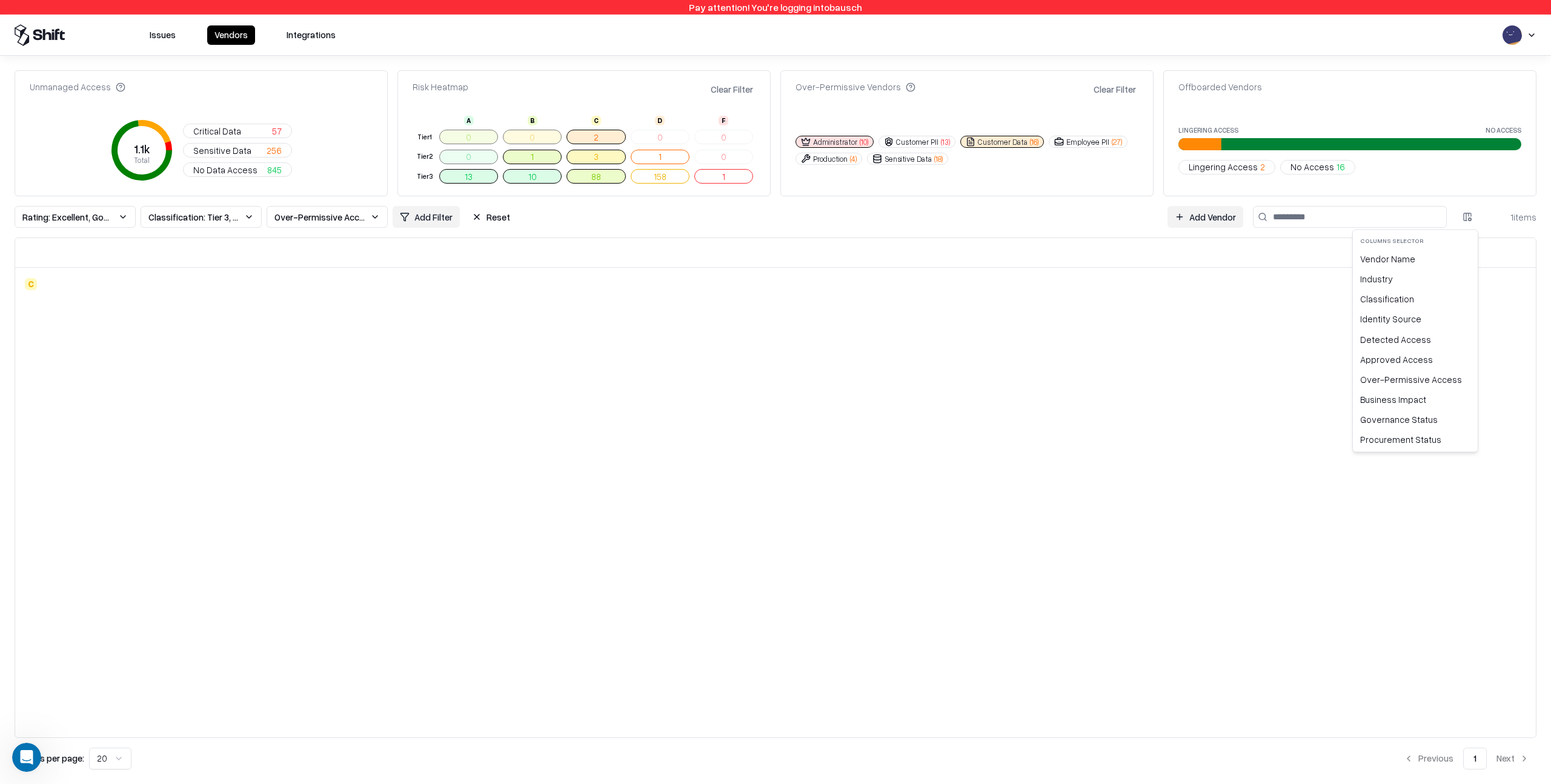
click at [1467, 214] on html "Pay attention! You're logging into bausch Issues Vendors Integrations Unmanaged…" at bounding box center [776, 392] width 1551 height 784
click at [1438, 258] on div "Vendor Name" at bounding box center [1415, 259] width 120 height 20
click at [1469, 217] on html "Pay attention! You're logging into bausch Issues Vendors Integrations Unmanaged…" at bounding box center [776, 392] width 1551 height 784
click at [1276, 217] on html "Pay attention! You're logging into bausch Issues Vendors Integrations Unmanaged…" at bounding box center [776, 392] width 1551 height 784
click at [1308, 217] on input at bounding box center [1350, 216] width 194 height 22
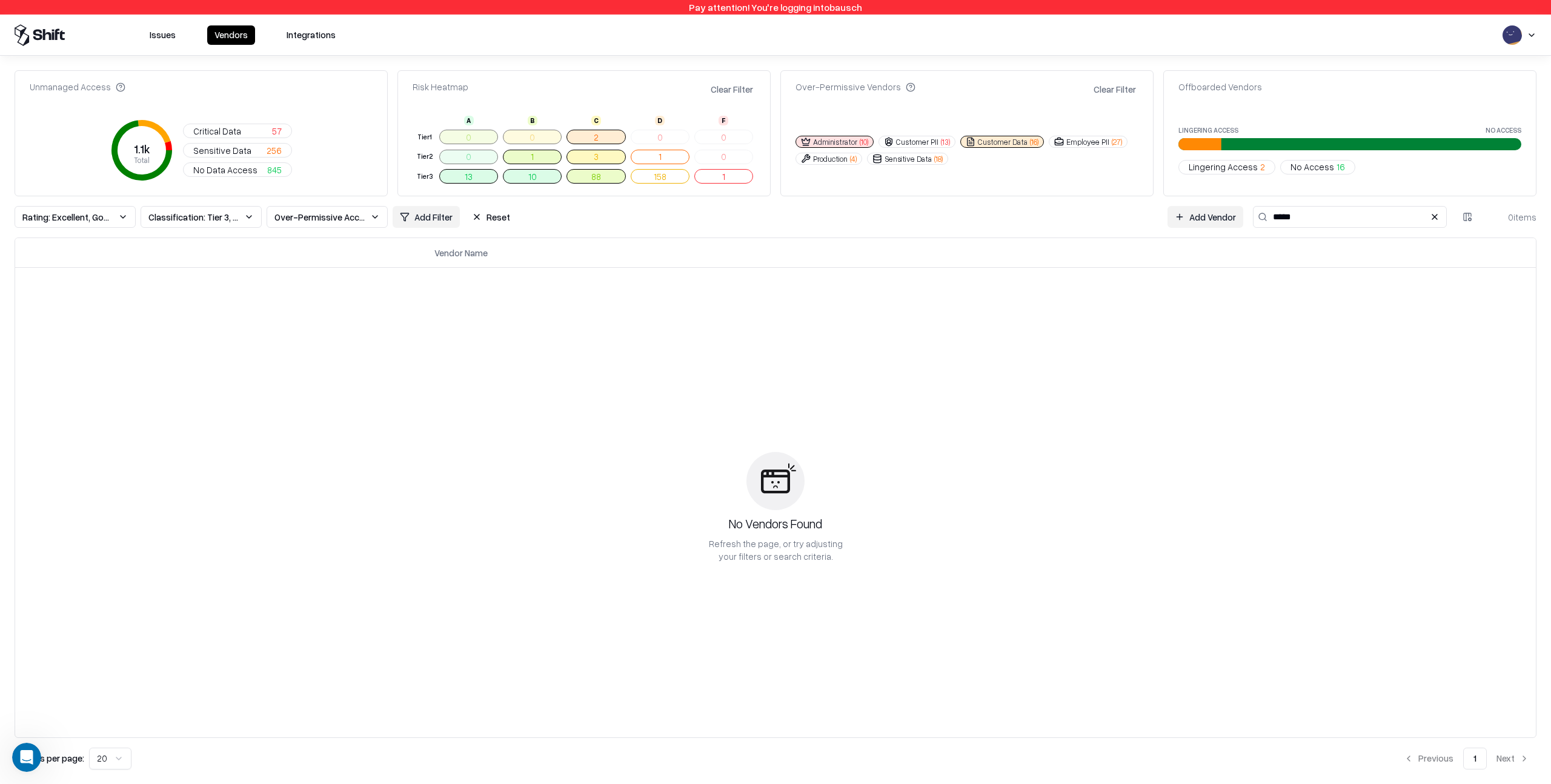
type input "*****"
drag, startPoint x: 472, startPoint y: 253, endPoint x: 511, endPoint y: 253, distance: 39.0
click at [509, 252] on div "Vendor Name" at bounding box center [981, 253] width 1092 height 15
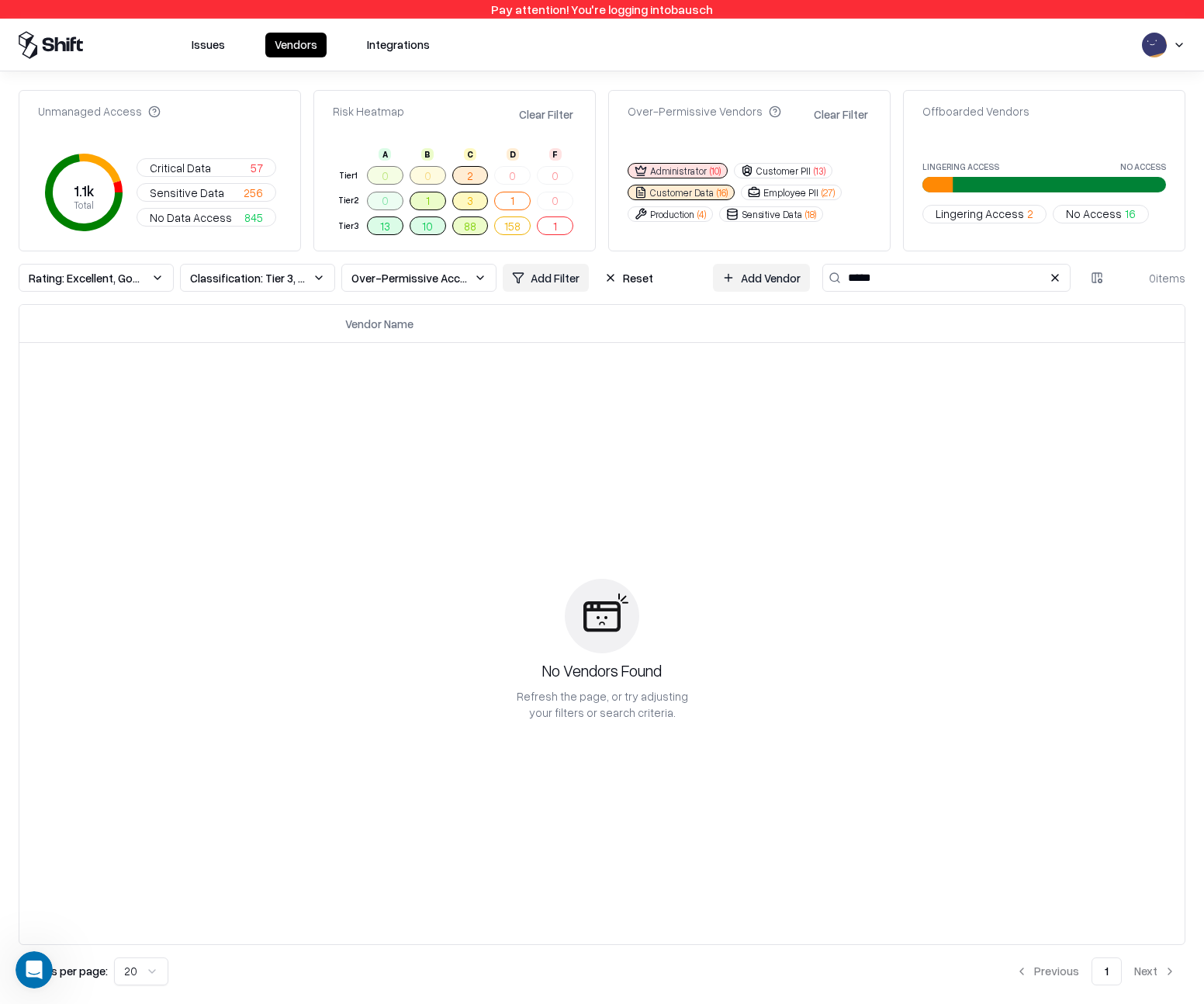
click at [446, 420] on div "No Vendors Found Refresh the page, or try adjusting your filters or search crit…" at bounding box center [602, 649] width 1166 height 589
click at [209, 43] on button "Issues" at bounding box center [208, 45] width 52 height 25
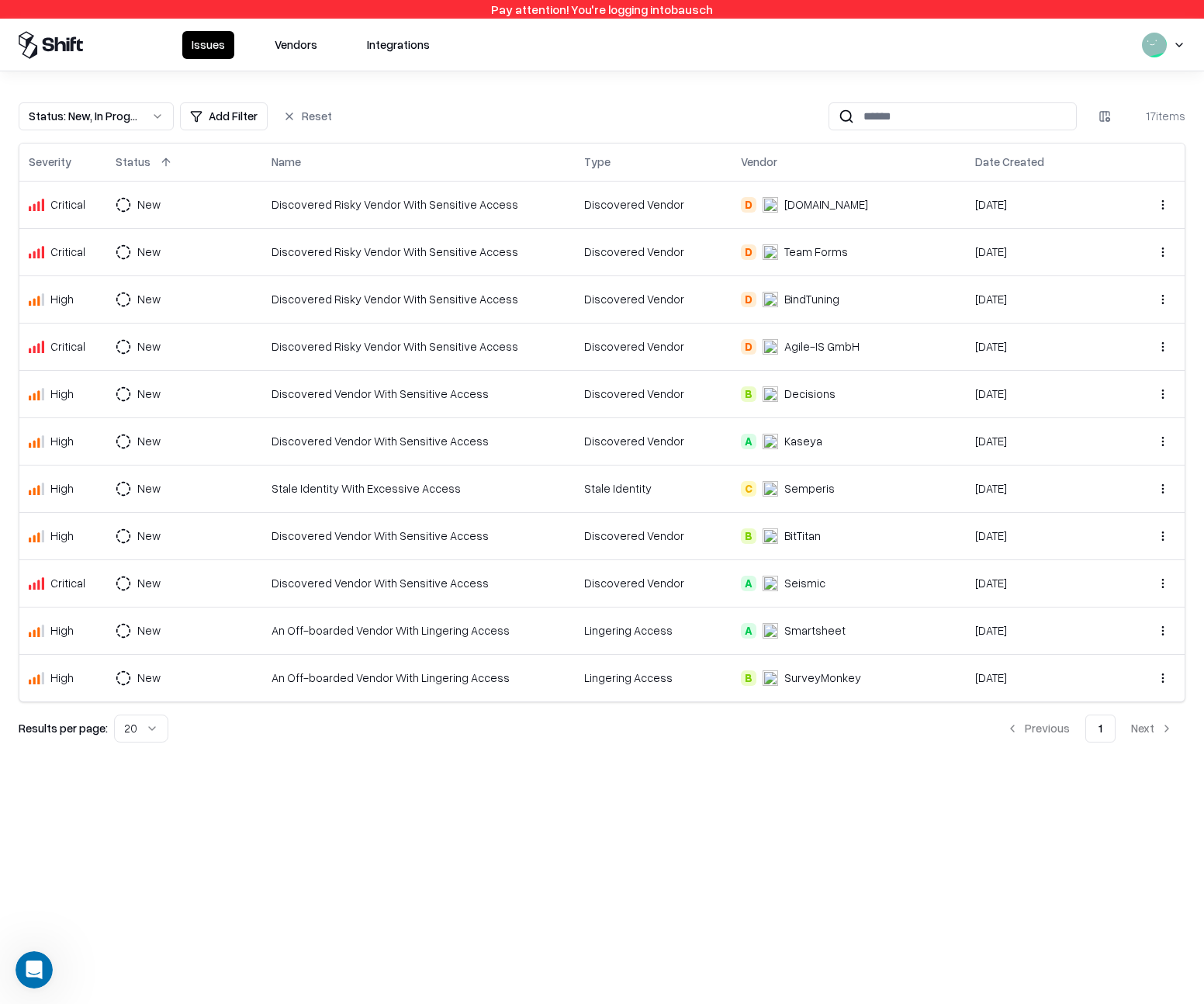
click at [280, 55] on button "Vendors" at bounding box center [296, 45] width 61 height 28
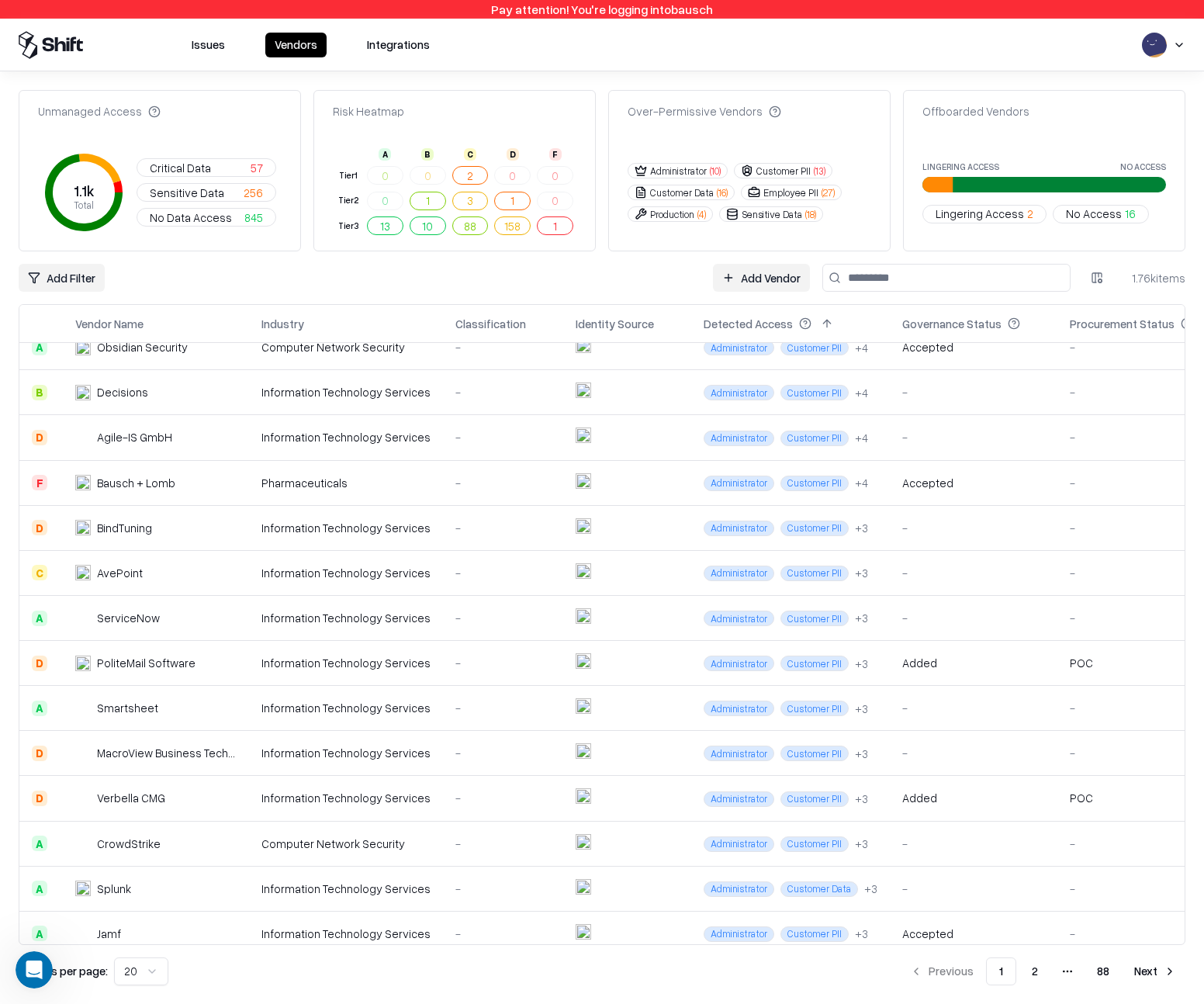
scroll to position [300, 0]
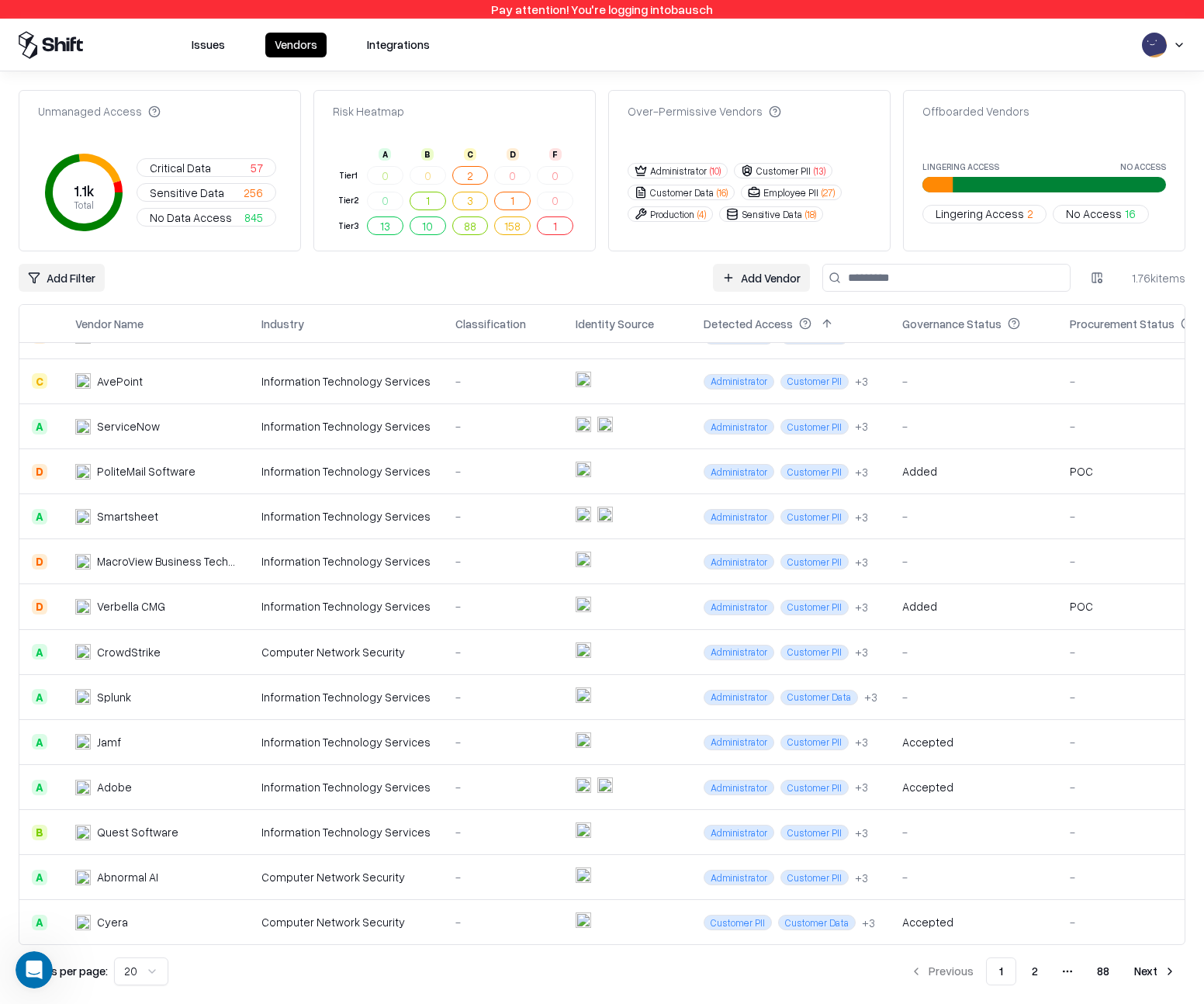
click at [205, 48] on button "Issues" at bounding box center [208, 45] width 52 height 25
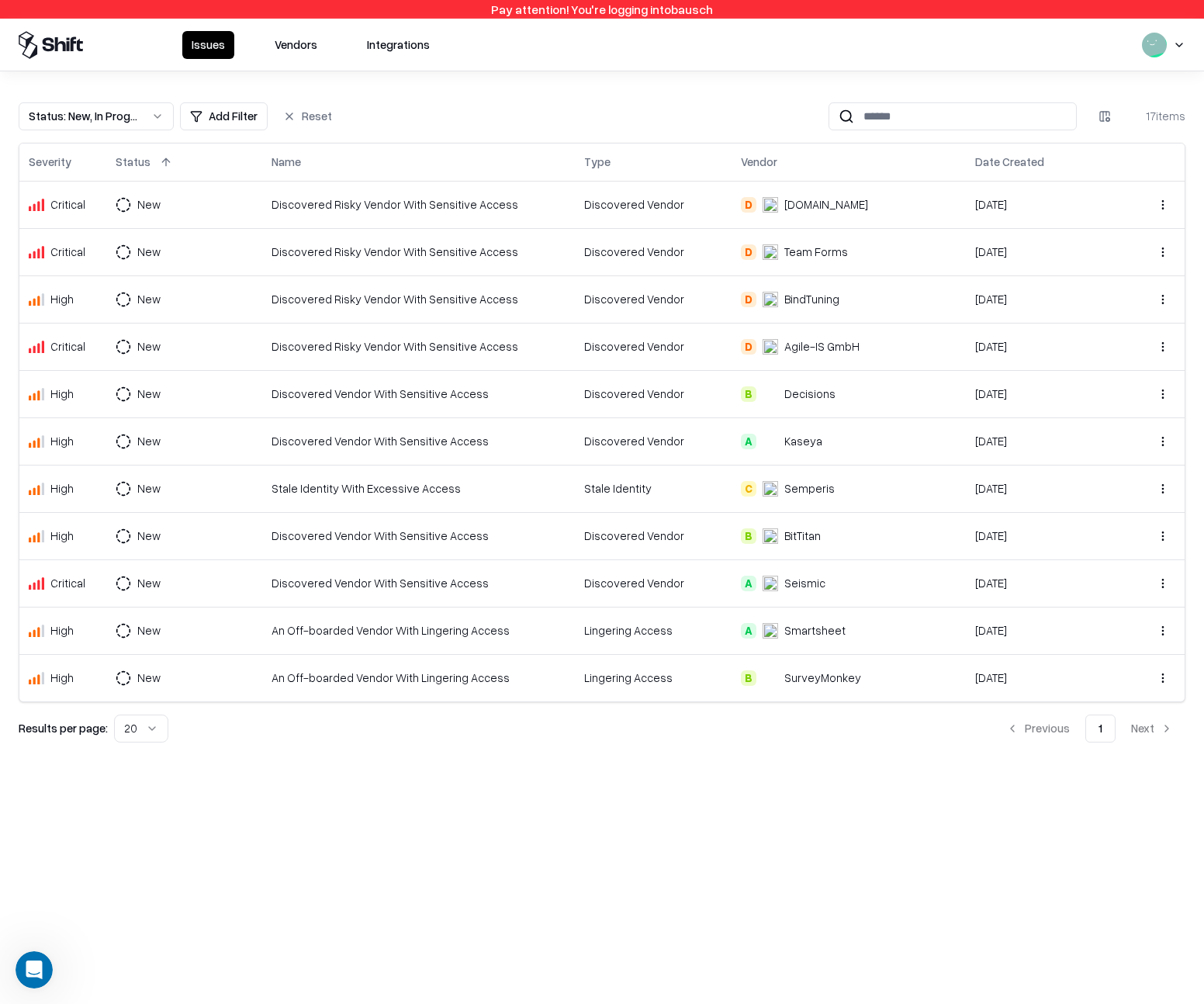
click at [155, 724] on html "Pay attention! You're logging into bausch Issues Vendors Integrations Status : …" at bounding box center [602, 502] width 1204 height 1004
click at [262, 748] on div "Status : New, In Progress Add Filter Reset 17 items Severity Status Name Type V…" at bounding box center [602, 416] width 1204 height 689
click at [151, 774] on div "Pay attention! You're logging into bausch Issues Vendors Integrations Status : …" at bounding box center [602, 502] width 1204 height 1004
click at [149, 725] on html "Pay attention! You're logging into bausch Issues Vendors Integrations Status : …" at bounding box center [602, 502] width 1204 height 1004
click at [213, 749] on div "Status : New, In Progress Add Filter Reset 17 items Severity Status Name Type V…" at bounding box center [602, 416] width 1204 height 689
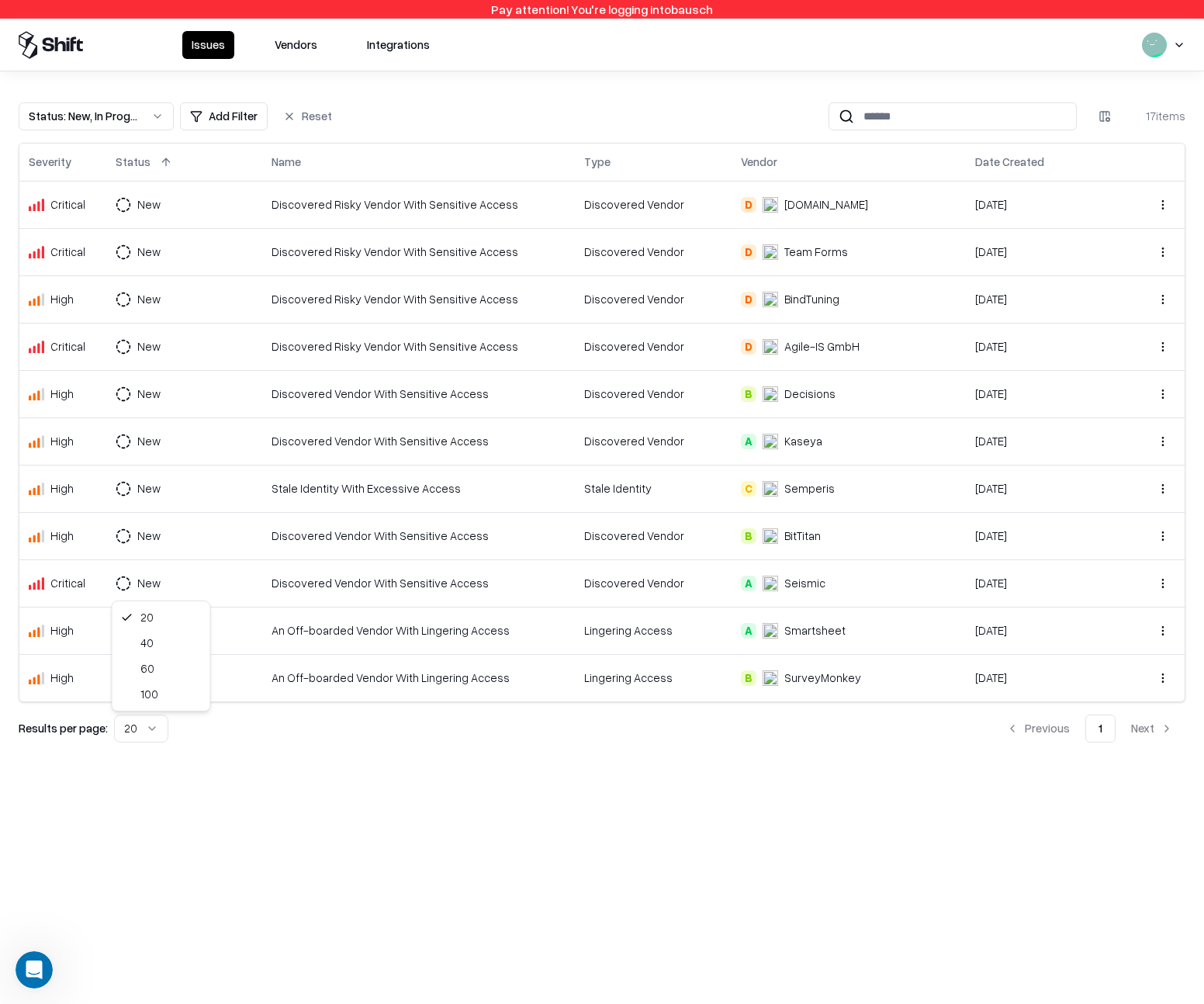
click at [140, 730] on html "Pay attention! You're logging into bausch Issues Vendors Integrations Status : …" at bounding box center [602, 502] width 1204 height 1004
click at [342, 775] on div "Pay attention! You're logging into bausch Issues Vendors Integrations Status : …" at bounding box center [602, 502] width 1204 height 1004
click at [289, 45] on button "Vendors" at bounding box center [296, 45] width 61 height 28
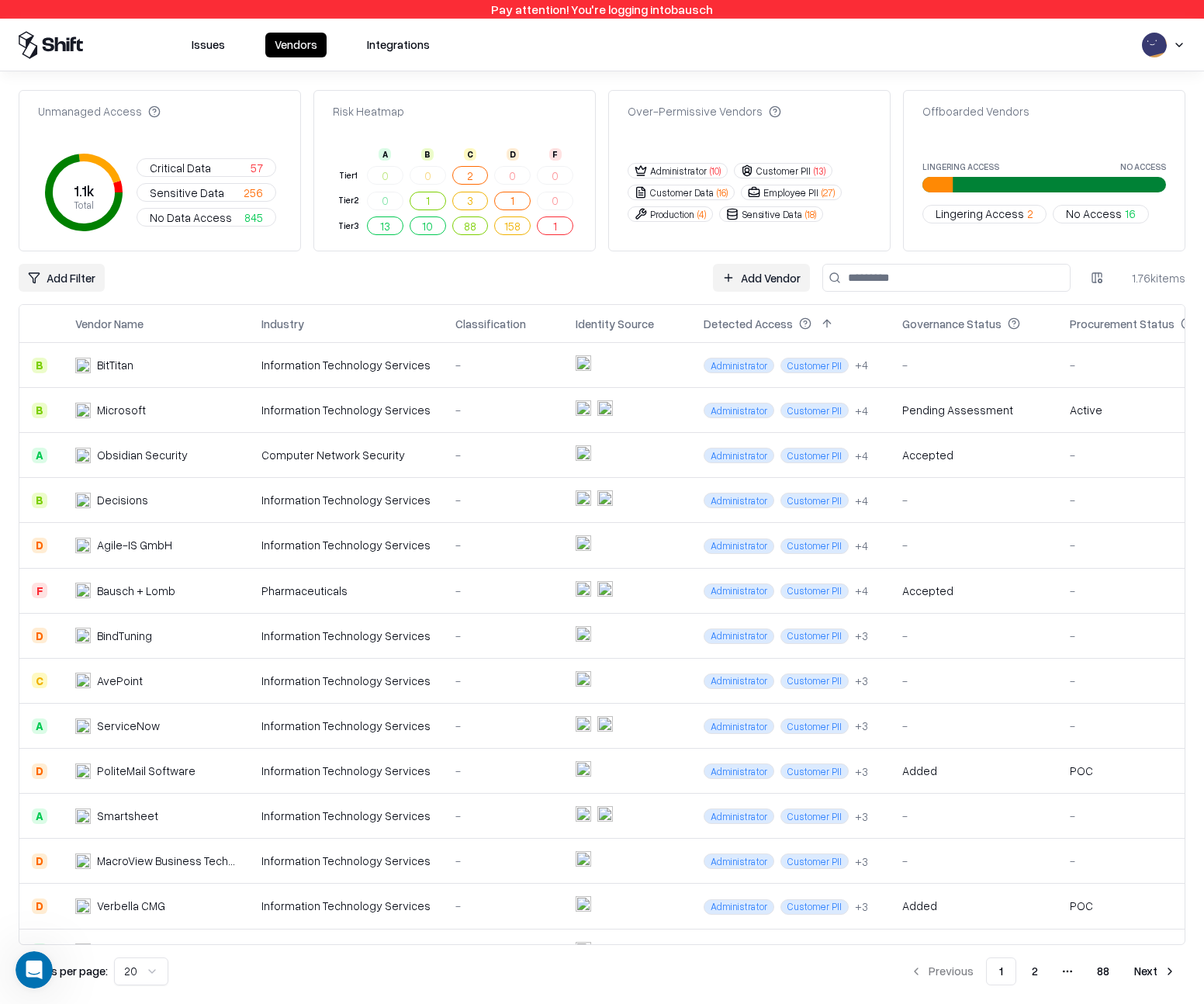
click at [783, 213] on button "Sensitive Data ( 18 )" at bounding box center [771, 214] width 104 height 15
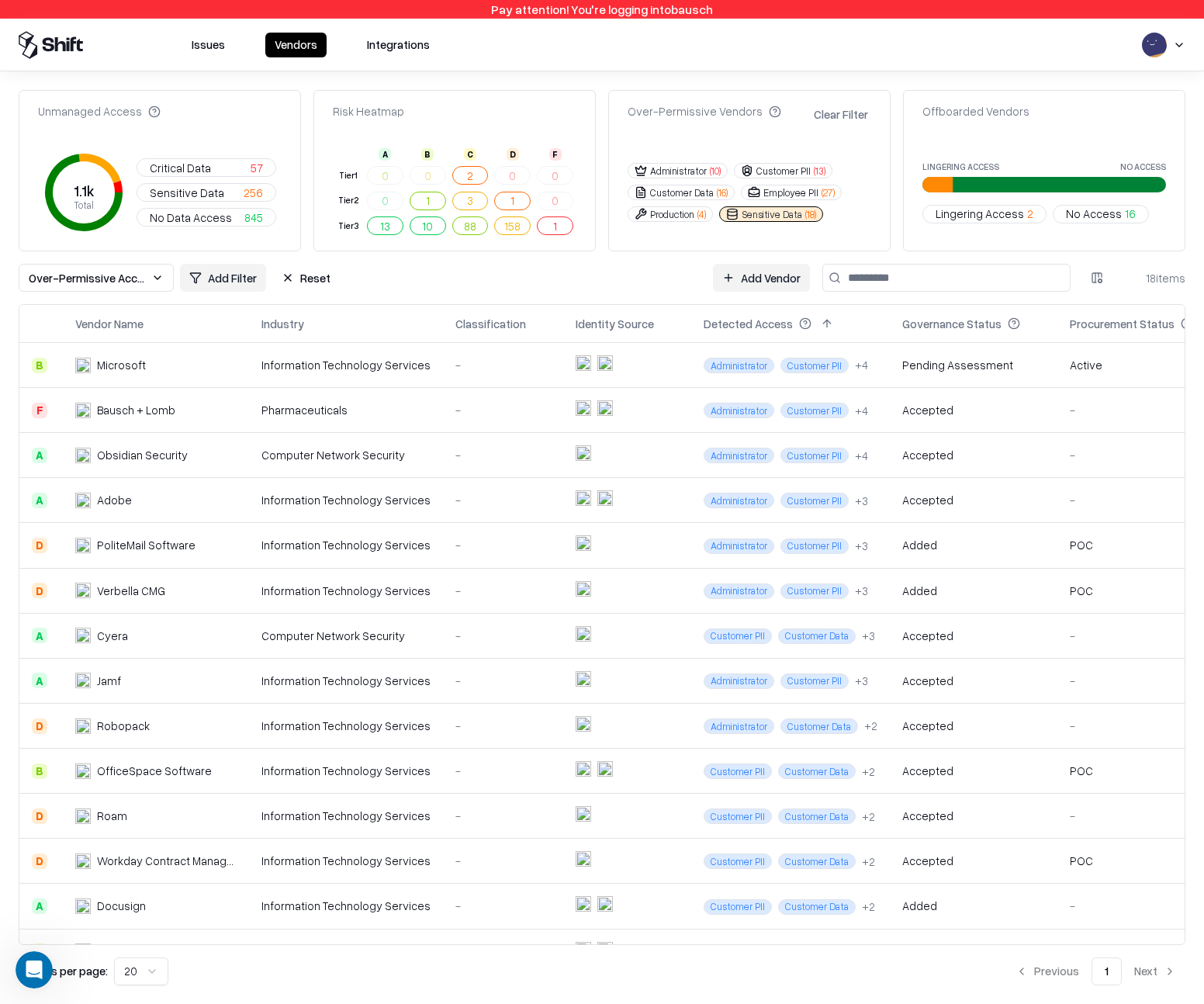
click at [787, 193] on button "Employee PII ( 27 )" at bounding box center [792, 192] width 101 height 15
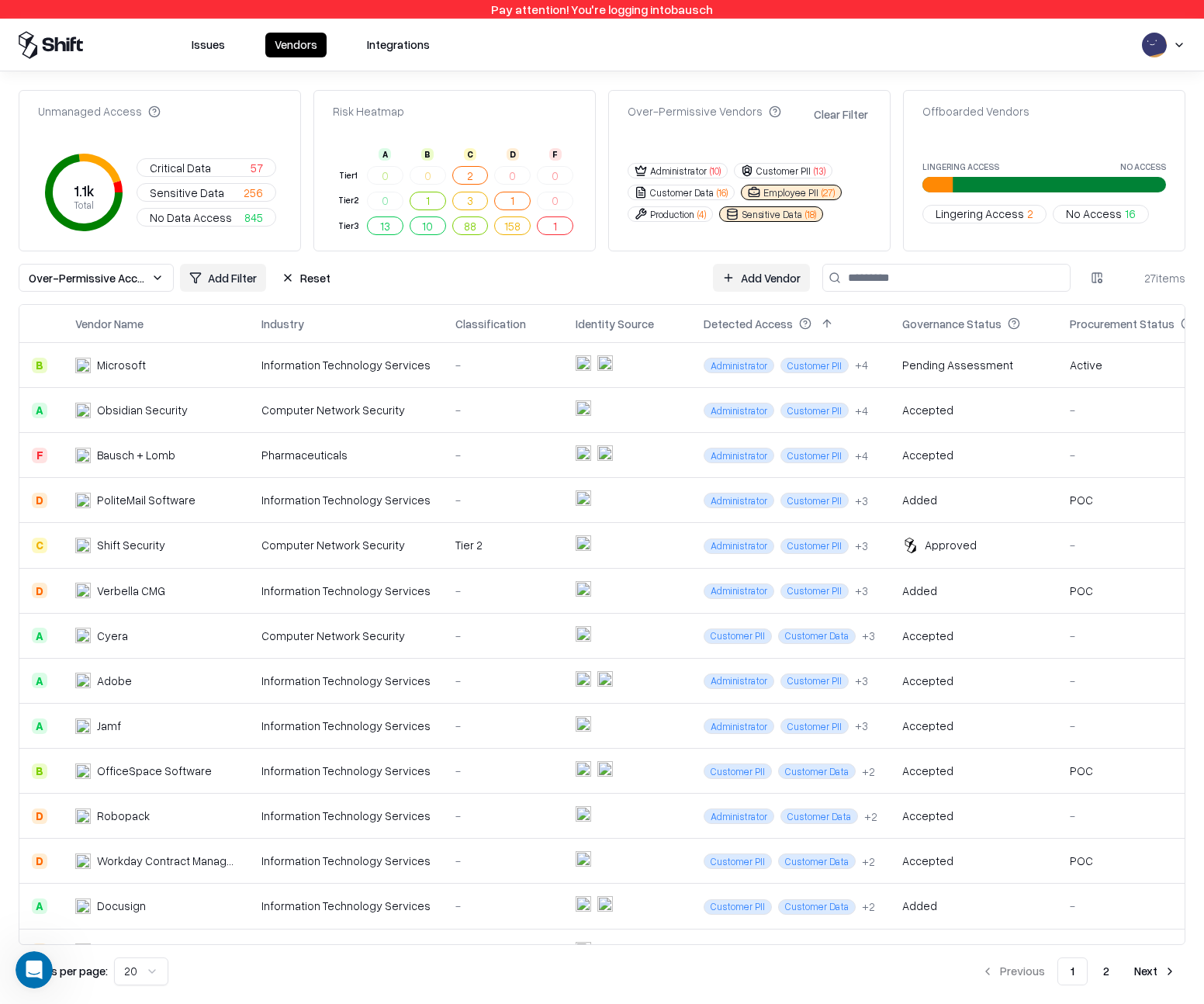
click at [873, 276] on input at bounding box center [946, 277] width 248 height 28
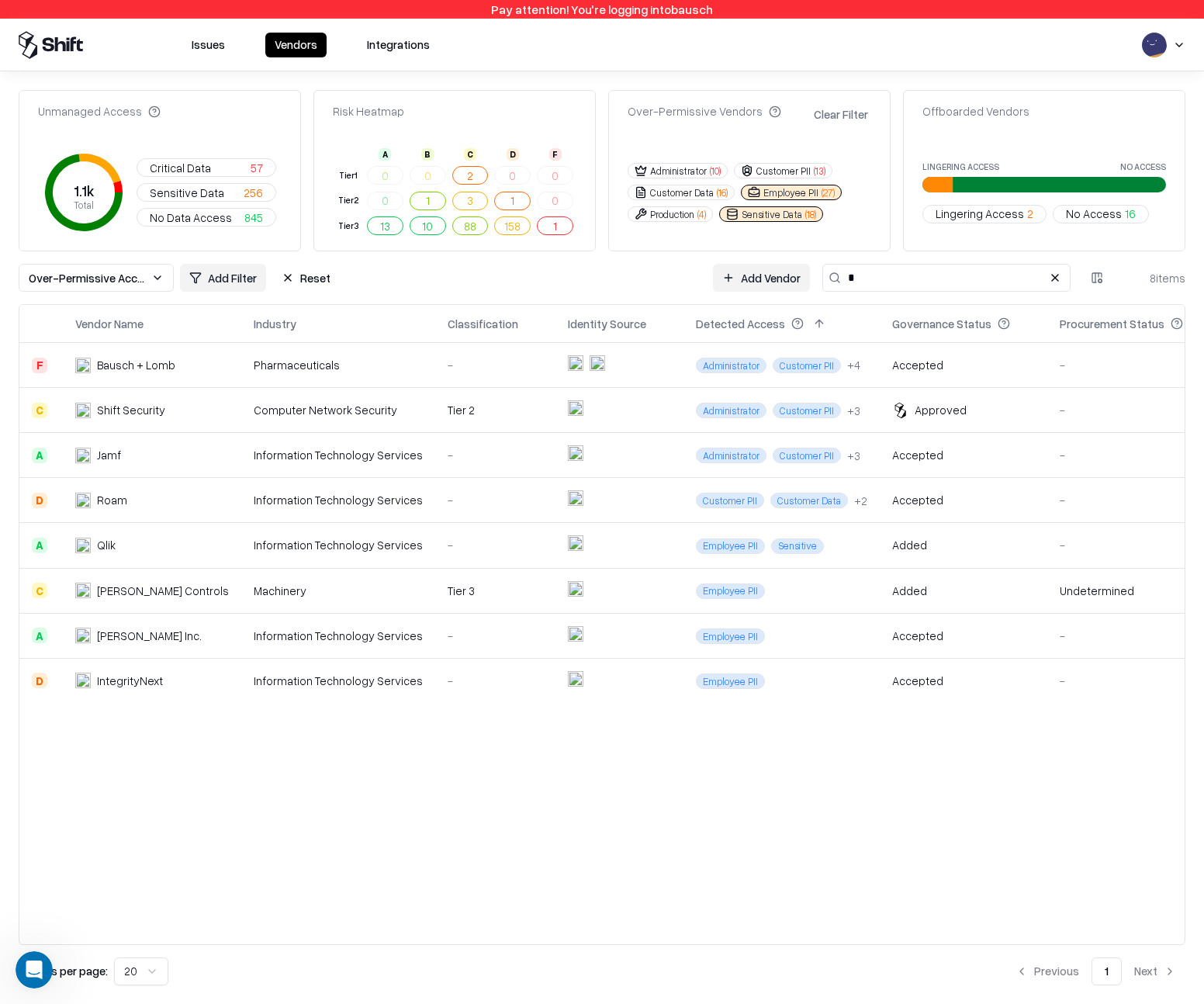
type input "*"
drag, startPoint x: 867, startPoint y: 325, endPoint x: 903, endPoint y: 324, distance: 36.0
click at [905, 324] on div "Governance Status" at bounding box center [942, 324] width 99 height 16
click at [833, 326] on th "Detected Access" at bounding box center [782, 323] width 197 height 37
click at [1058, 278] on button at bounding box center [1055, 278] width 19 height 19
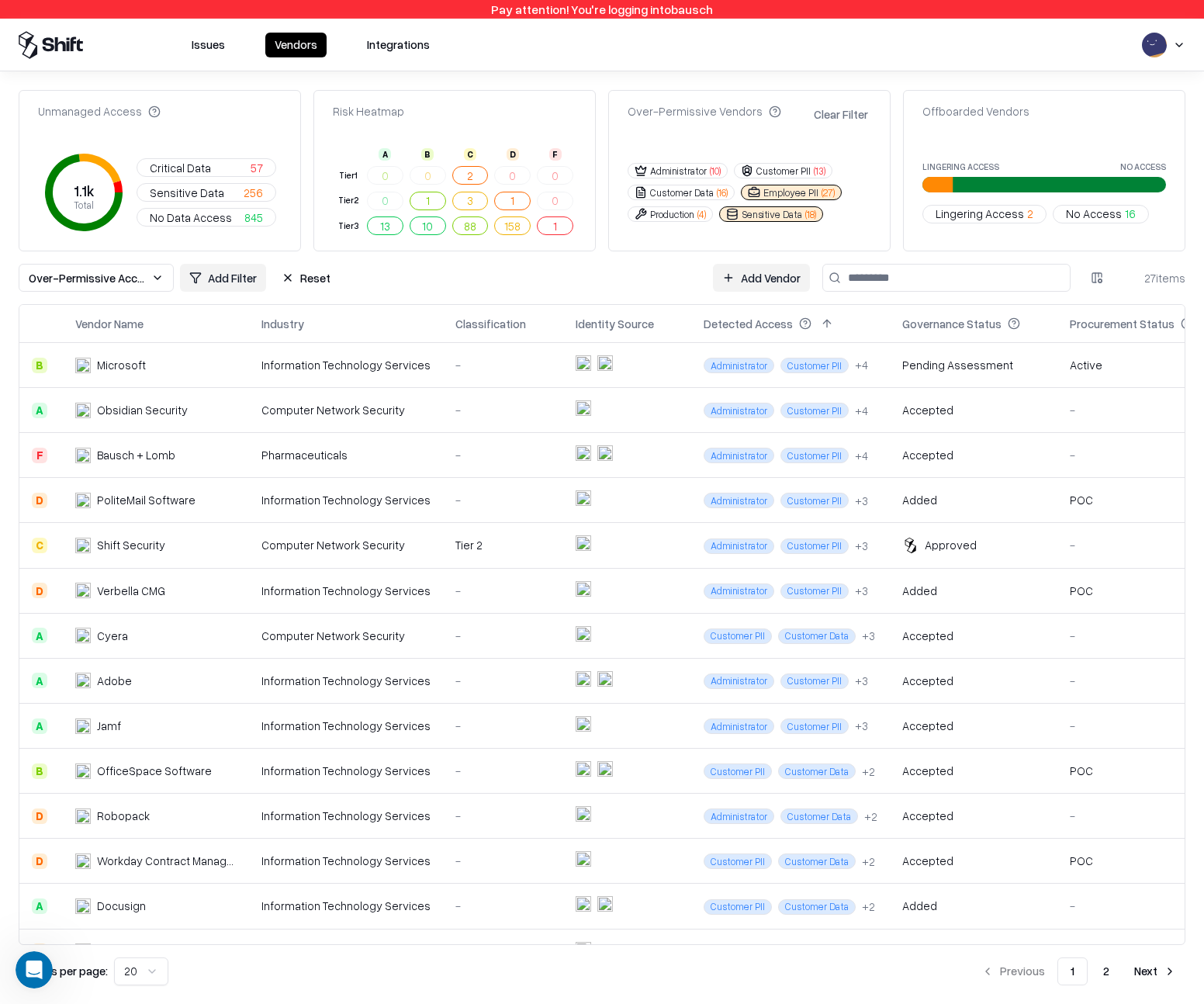
click at [775, 269] on link "Add Vendor" at bounding box center [762, 277] width 97 height 28
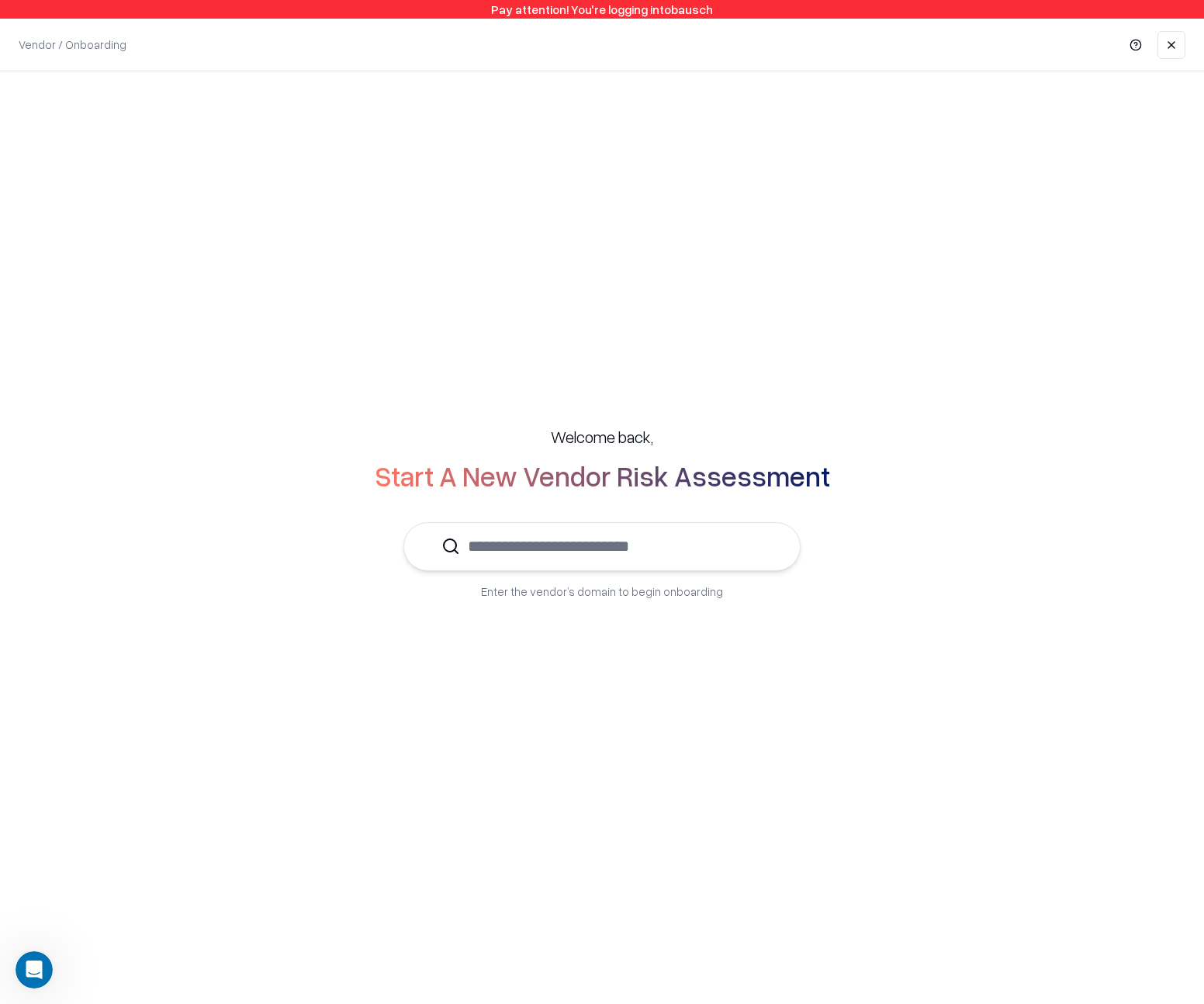
click at [770, 276] on div "Welcome back, Start A New Vendor Risk Assessment Enter the vendor’s domain to b…" at bounding box center [602, 512] width 1204 height 883
click at [623, 546] on input "text" at bounding box center [611, 547] width 303 height 48
